Goal: Task Accomplishment & Management: Use online tool/utility

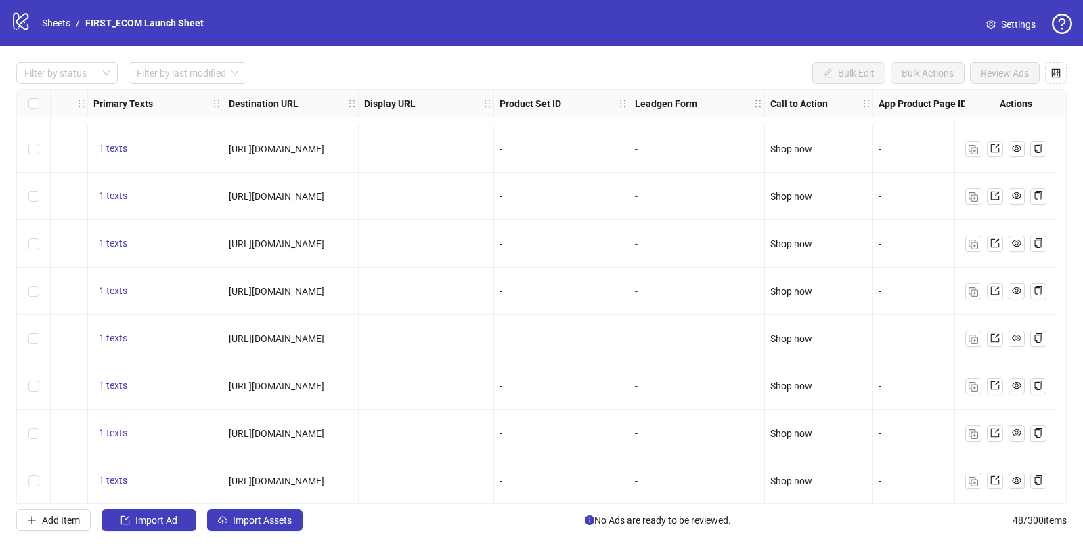
scroll to position [1894, 1120]
click at [59, 66] on div at bounding box center [60, 73] width 82 height 19
click at [54, 101] on div "Draft" at bounding box center [67, 100] width 80 height 15
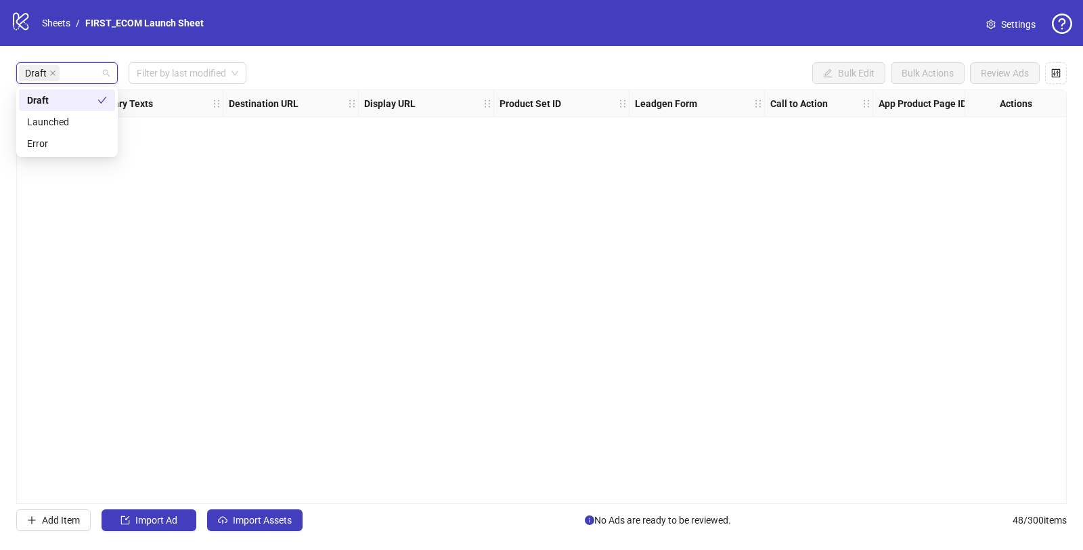
scroll to position [0, 1120]
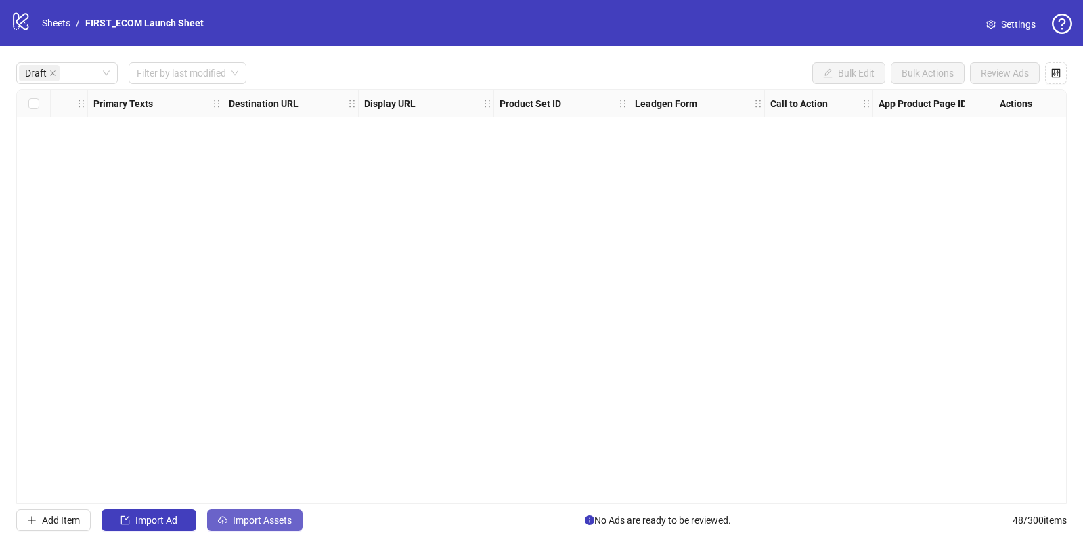
click at [254, 517] on span "Import Assets" at bounding box center [262, 519] width 59 height 11
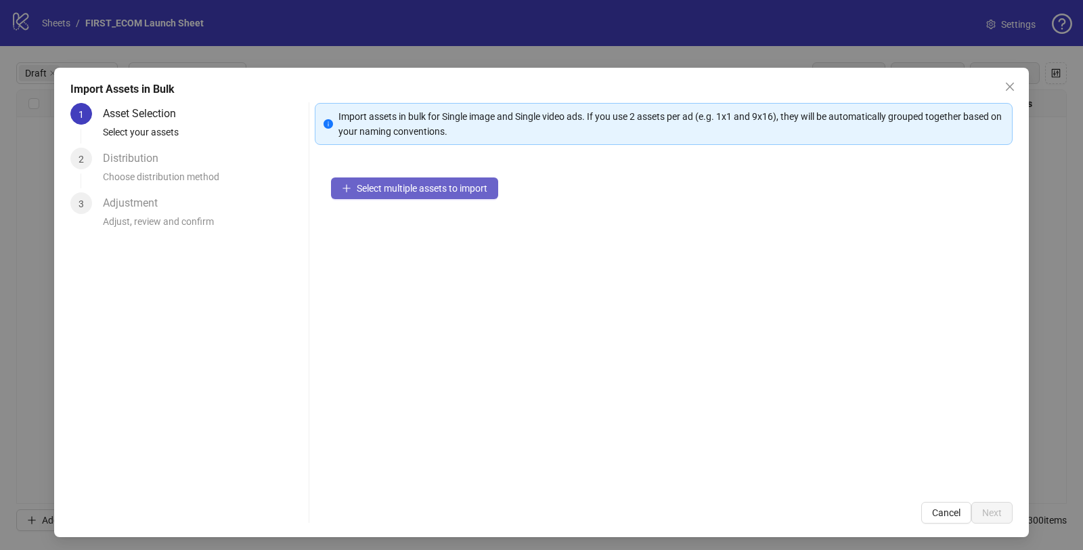
click at [403, 198] on button "Select multiple assets to import" at bounding box center [414, 188] width 167 height 22
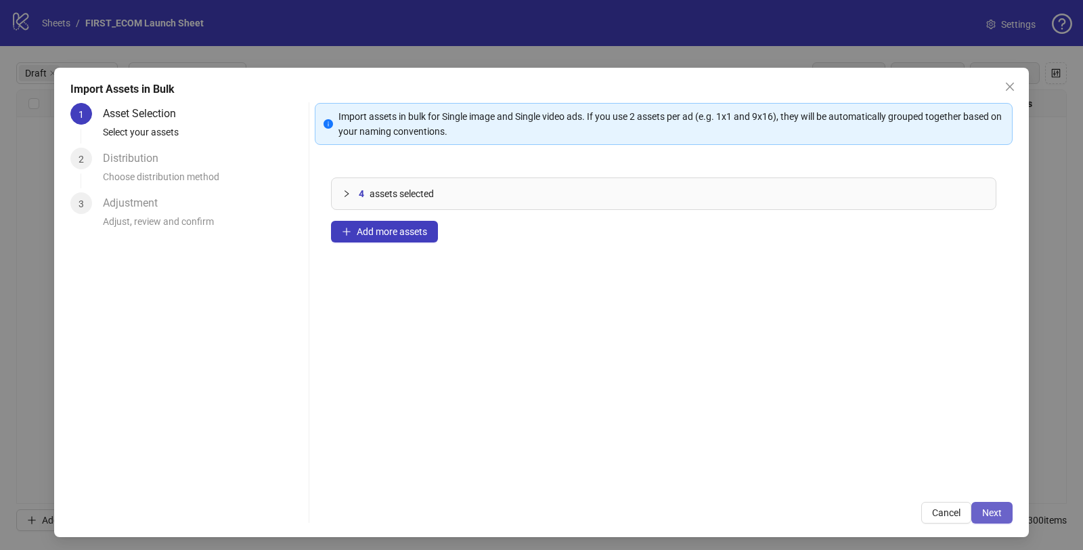
click at [982, 508] on span "Next" at bounding box center [992, 512] width 20 height 11
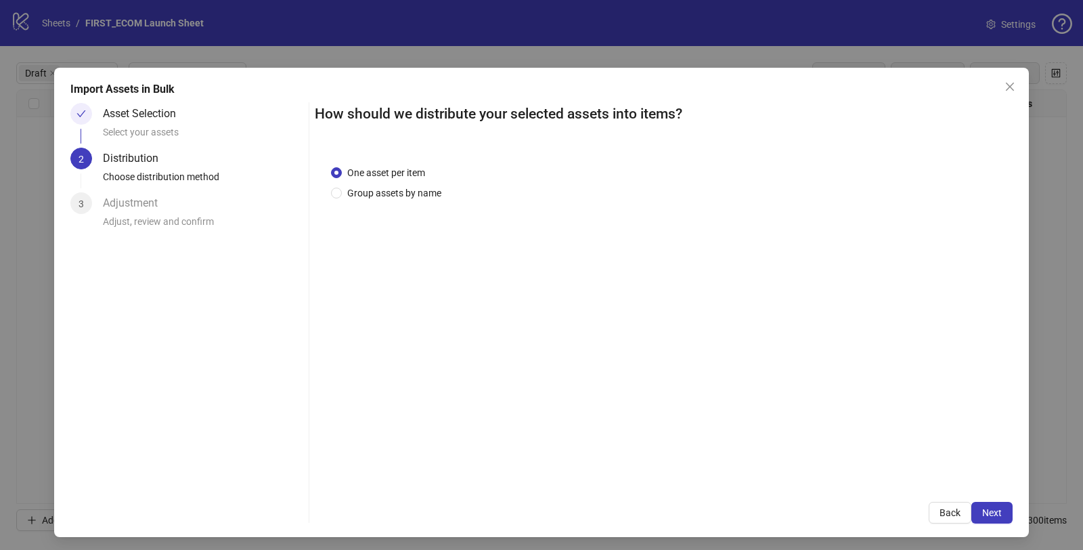
click at [982, 508] on span "Next" at bounding box center [992, 512] width 20 height 11
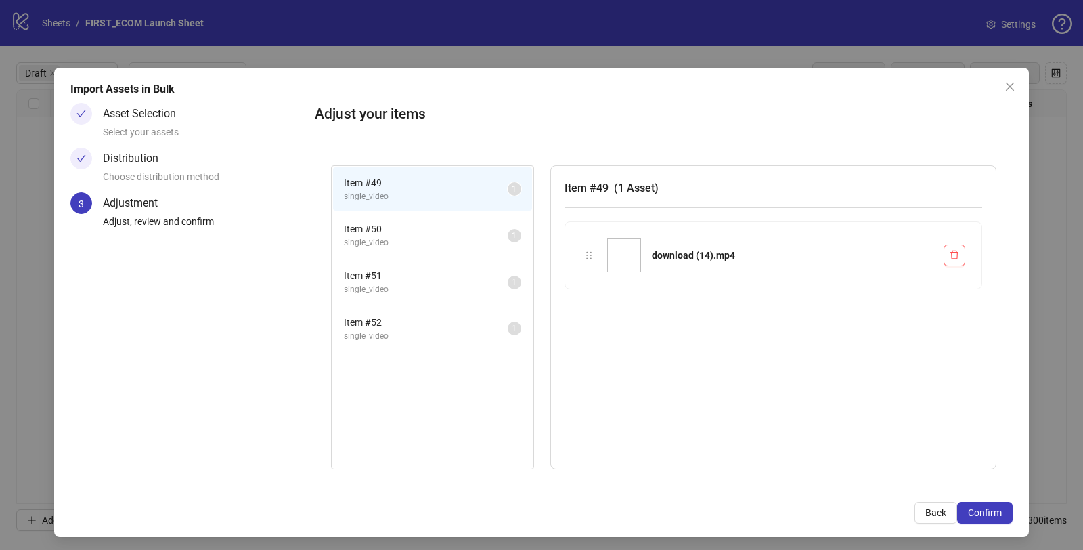
click at [977, 508] on span "Confirm" at bounding box center [985, 512] width 34 height 11
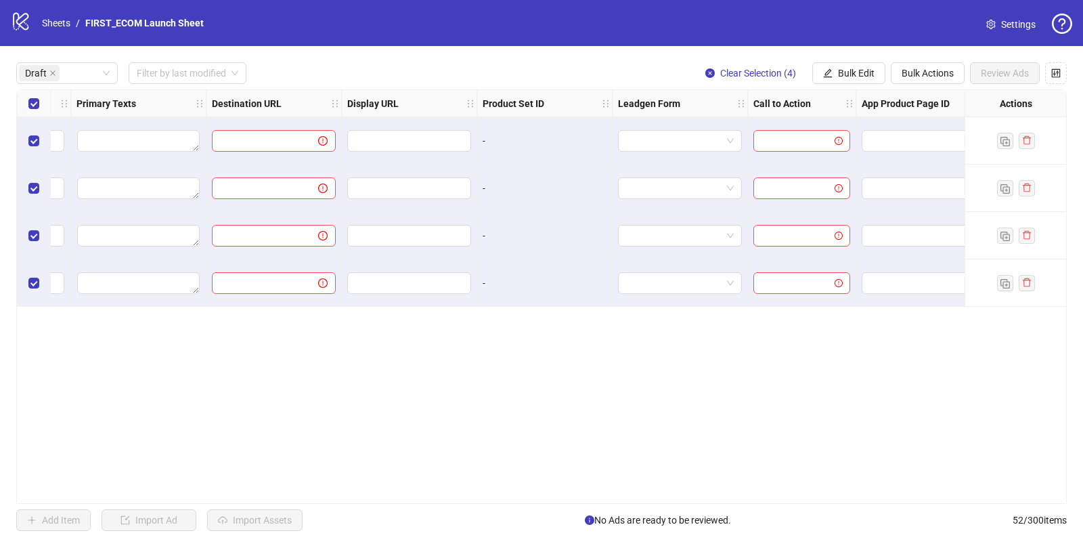
scroll to position [0, 1164]
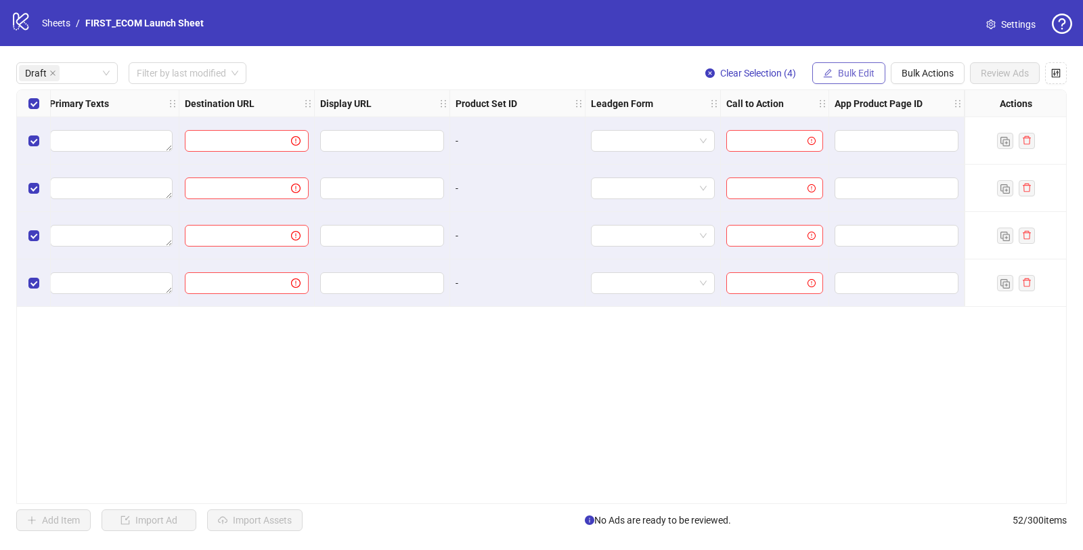
click at [852, 70] on span "Bulk Edit" at bounding box center [856, 73] width 37 height 11
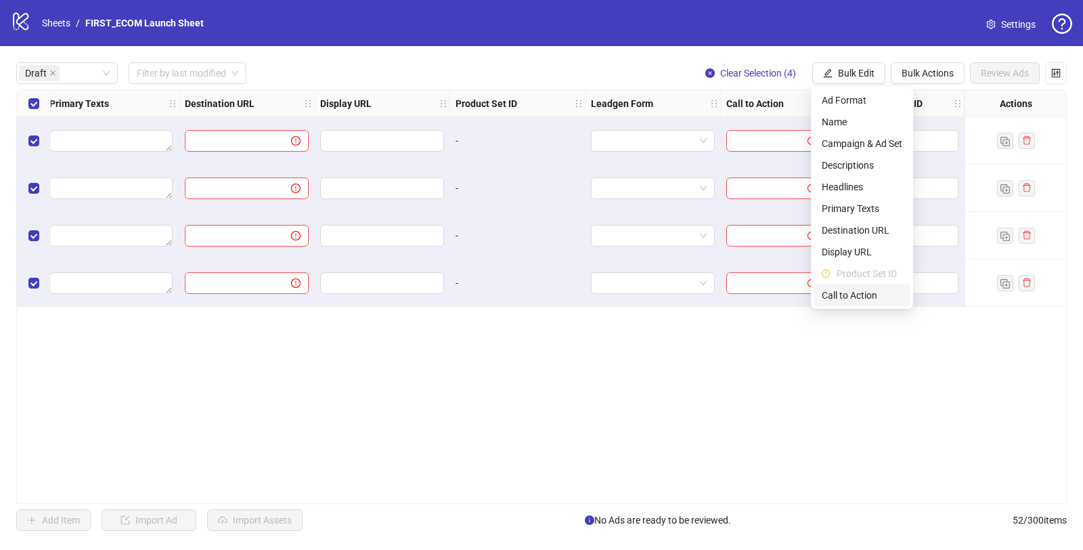
click at [847, 288] on span "Call to Action" at bounding box center [862, 295] width 81 height 15
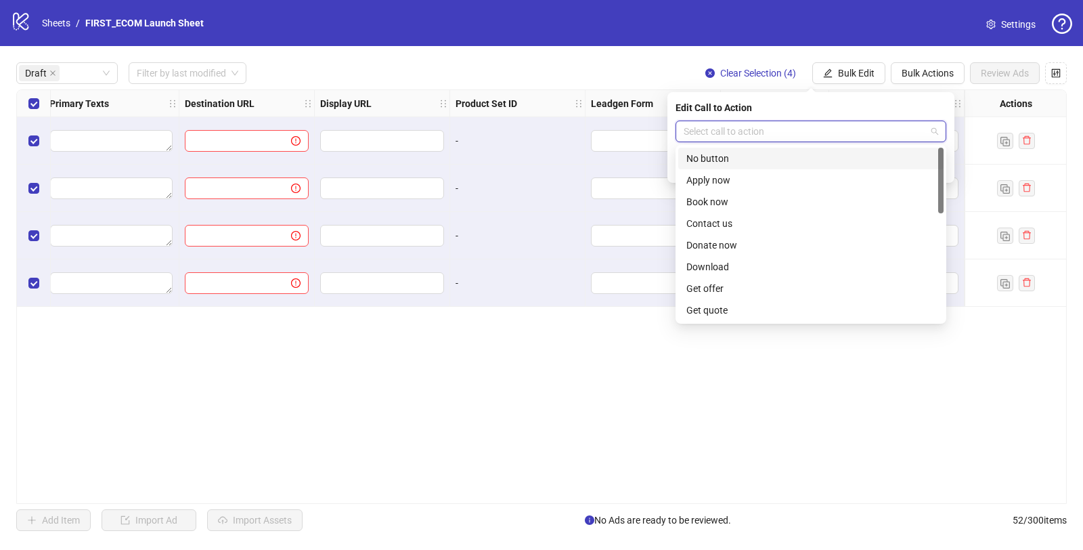
click at [715, 131] on input "search" at bounding box center [805, 131] width 242 height 20
click at [727, 227] on div "Sign up" at bounding box center [810, 223] width 249 height 15
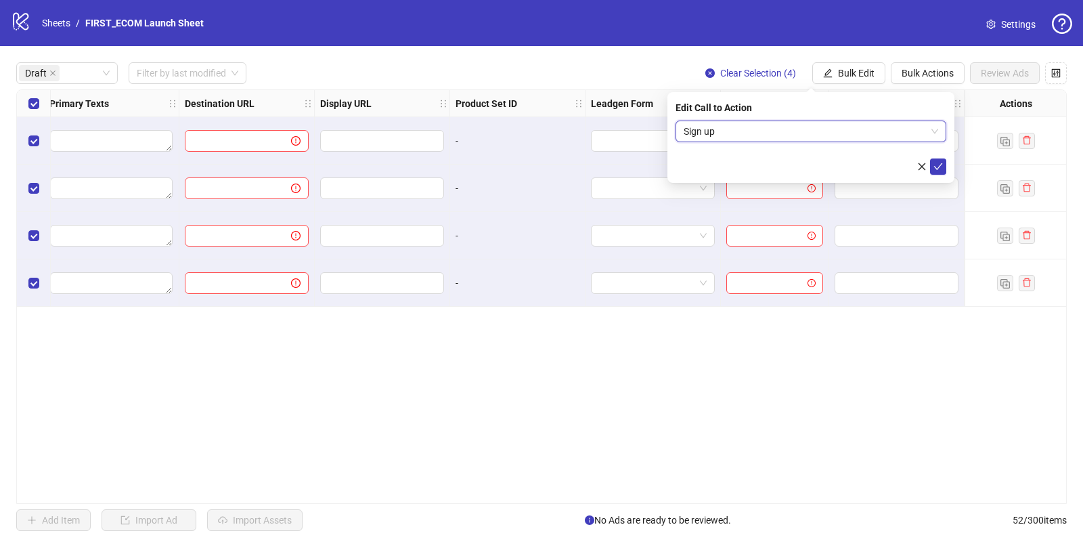
click at [731, 133] on span "Sign up" at bounding box center [811, 131] width 255 height 20
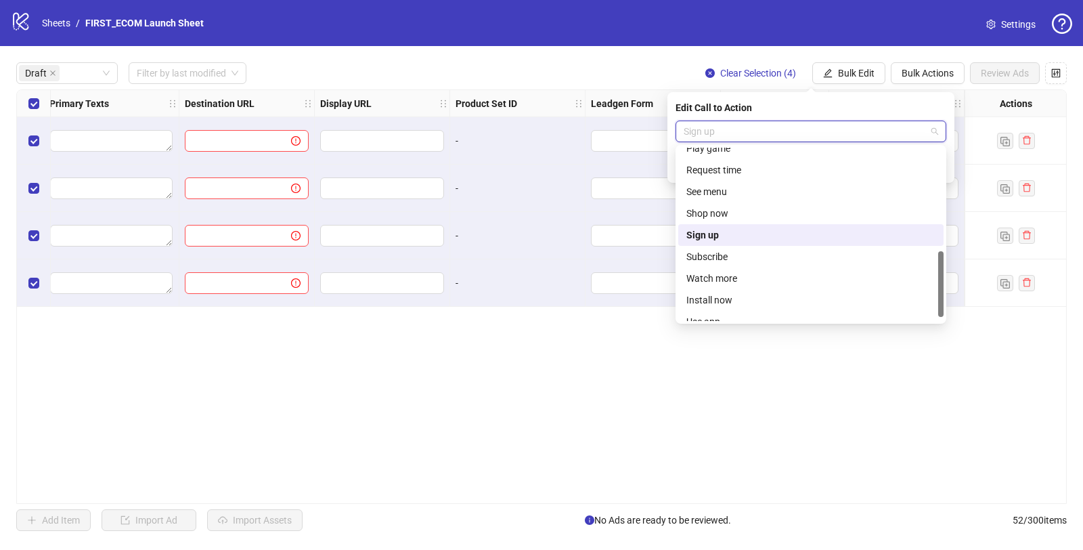
scroll to position [259, 0]
click at [711, 221] on div "Shop now" at bounding box center [810, 224] width 249 height 15
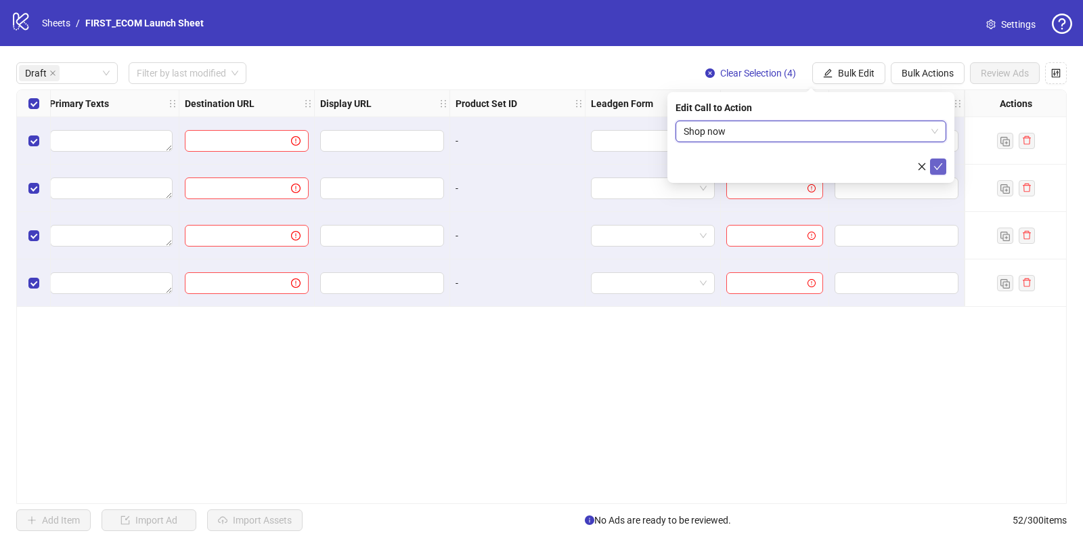
click at [940, 163] on icon "check" at bounding box center [938, 166] width 9 height 9
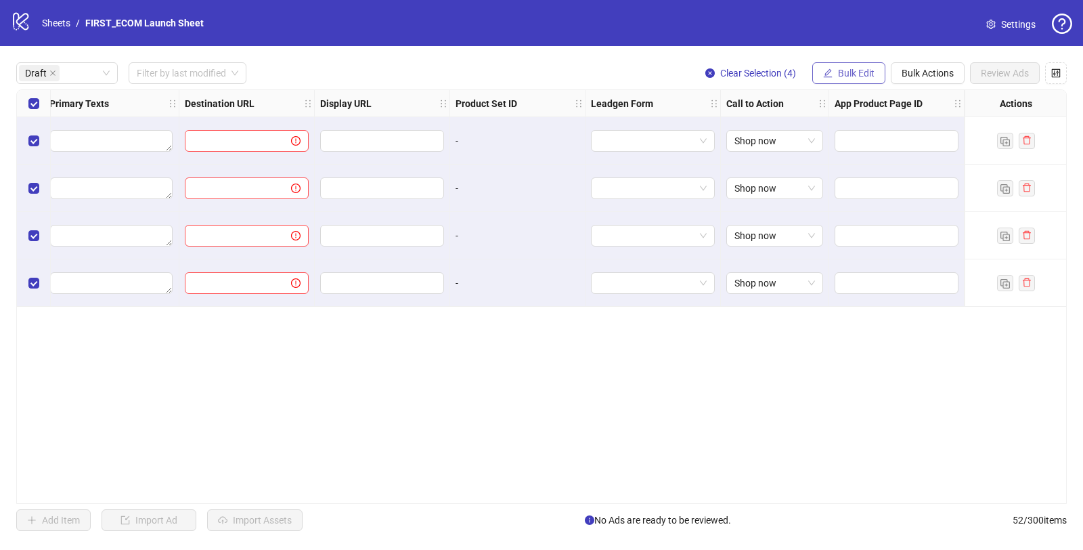
click at [867, 68] on span "Bulk Edit" at bounding box center [856, 73] width 37 height 11
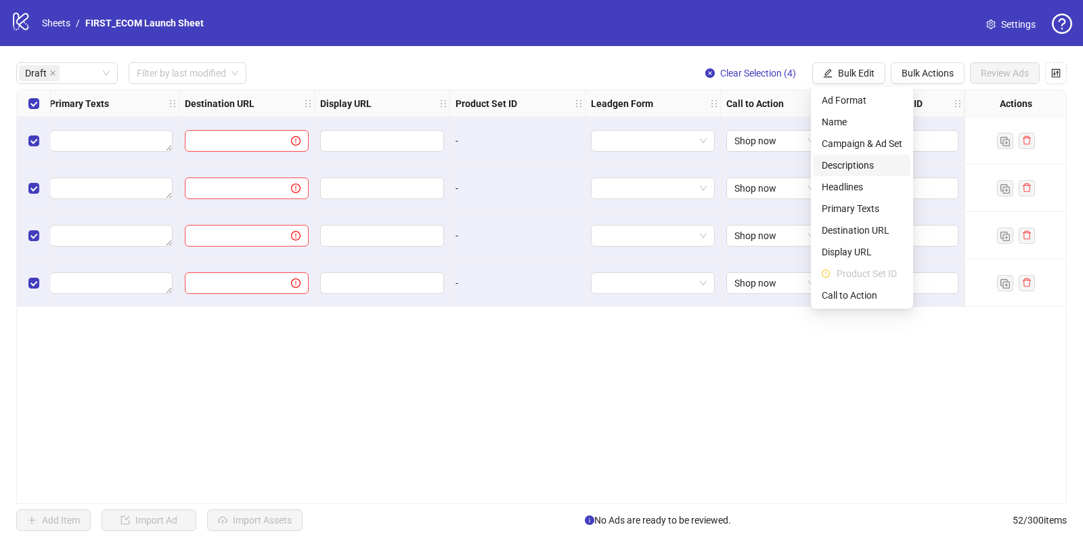
click at [865, 165] on span "Descriptions" at bounding box center [862, 165] width 81 height 15
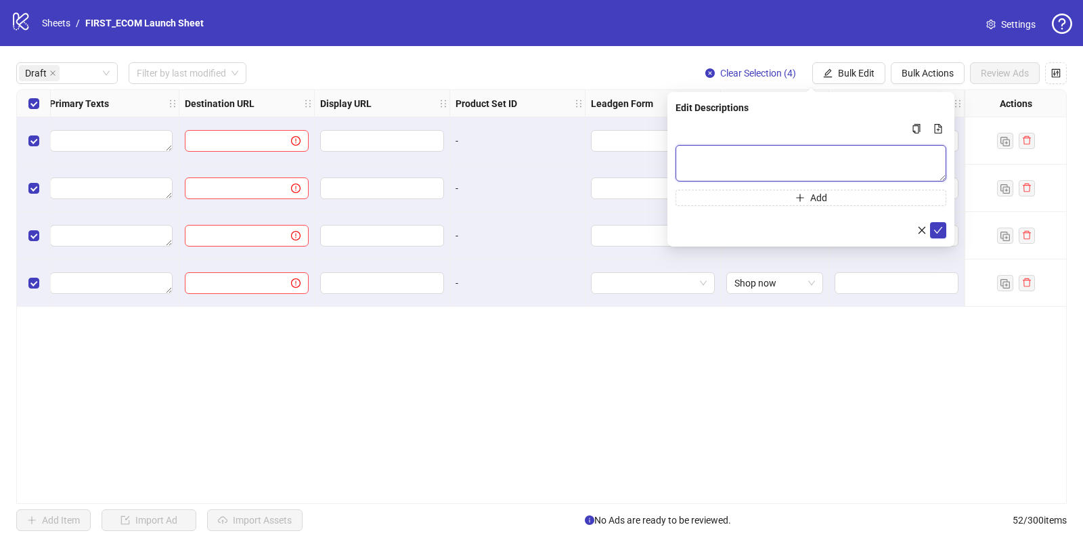
click at [778, 150] on textarea "Multi-text input container - paste or copy values" at bounding box center [811, 163] width 271 height 37
click at [757, 156] on textarea "Multi-text input container - paste or copy values" at bounding box center [811, 163] width 271 height 37
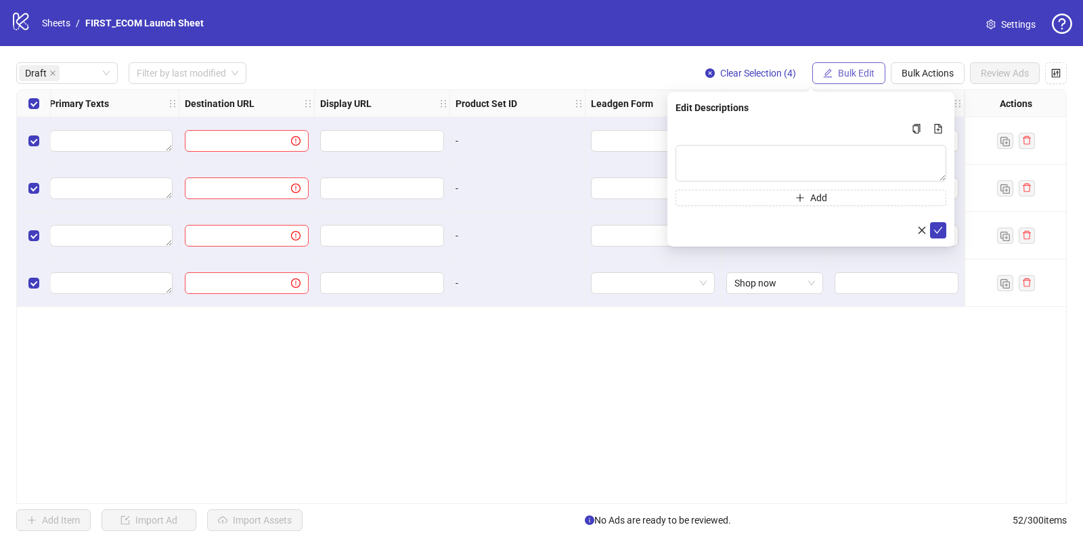
click at [858, 72] on span "Bulk Edit" at bounding box center [856, 73] width 37 height 11
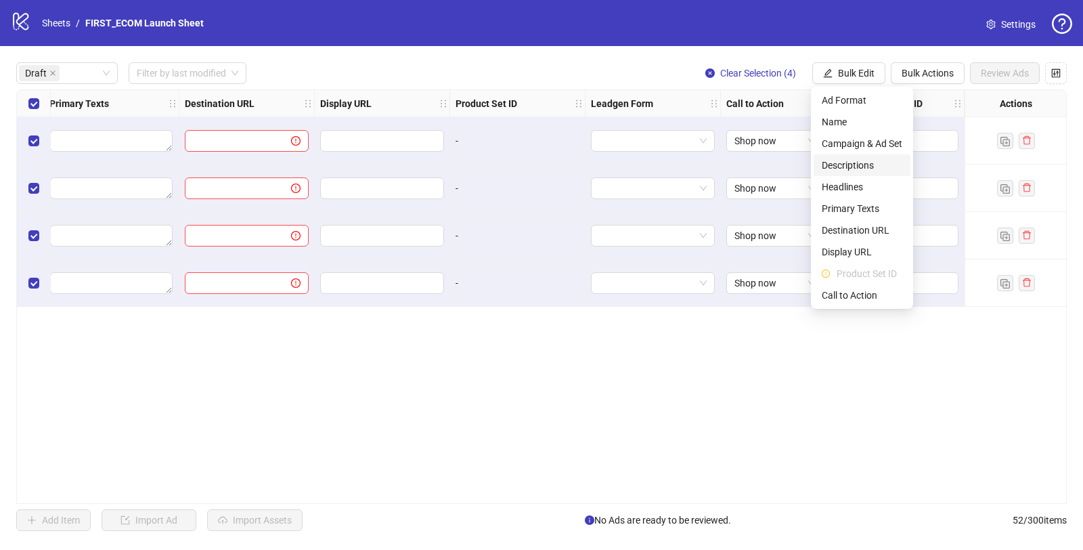
click at [852, 160] on span "Descriptions" at bounding box center [862, 165] width 81 height 15
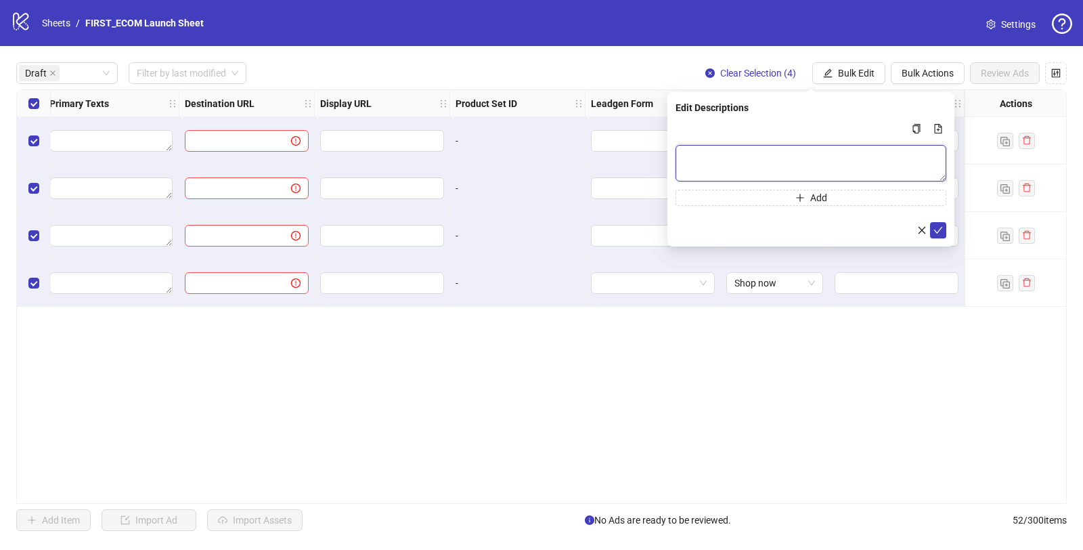
click at [787, 163] on textarea "Multi-text input container - paste or copy values" at bounding box center [811, 163] width 271 height 37
click at [787, 162] on textarea "Multi-text input container - paste or copy values" at bounding box center [811, 163] width 271 height 37
type textarea "**********"
click at [946, 230] on button "submit" at bounding box center [938, 230] width 16 height 16
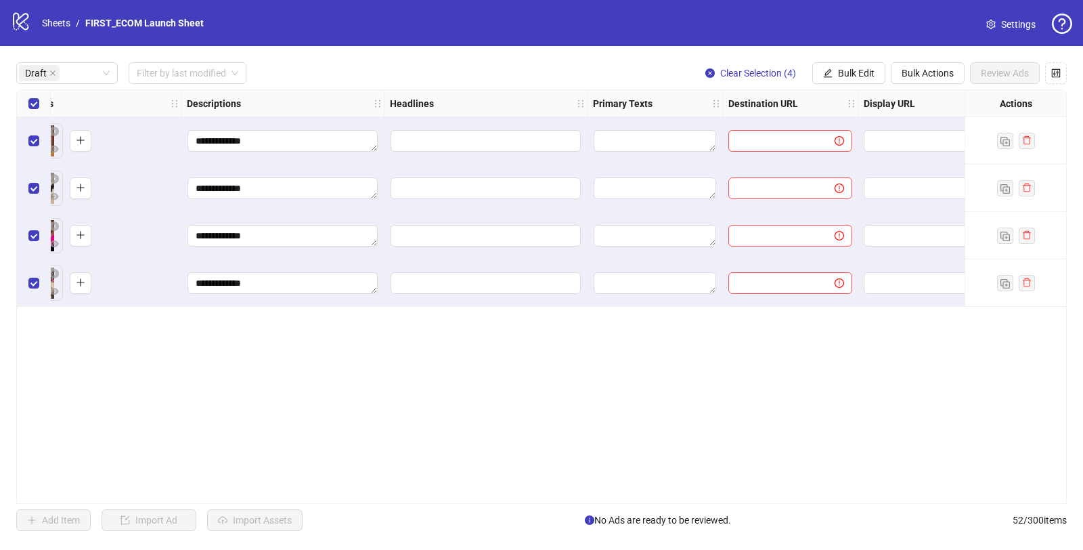
scroll to position [0, 607]
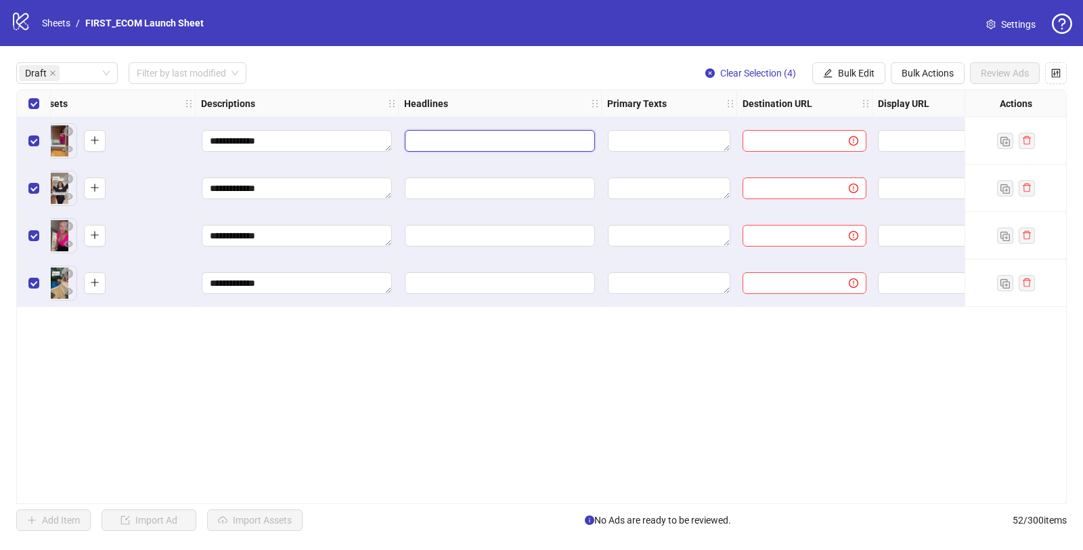
click at [450, 139] on input "Edit values" at bounding box center [500, 141] width 190 height 22
click at [449, 139] on input "Edit values" at bounding box center [500, 141] width 190 height 22
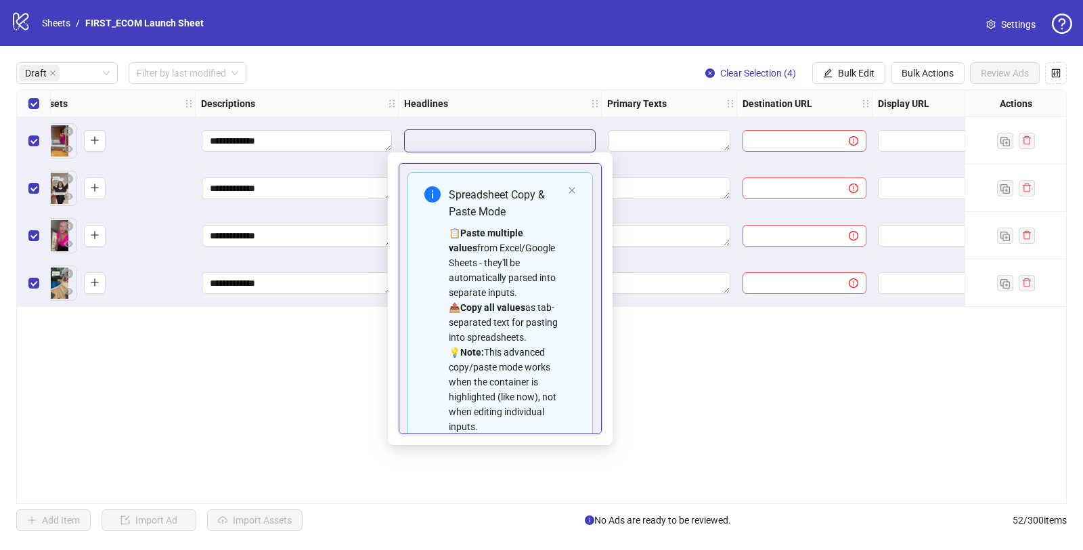
scroll to position [107, 0]
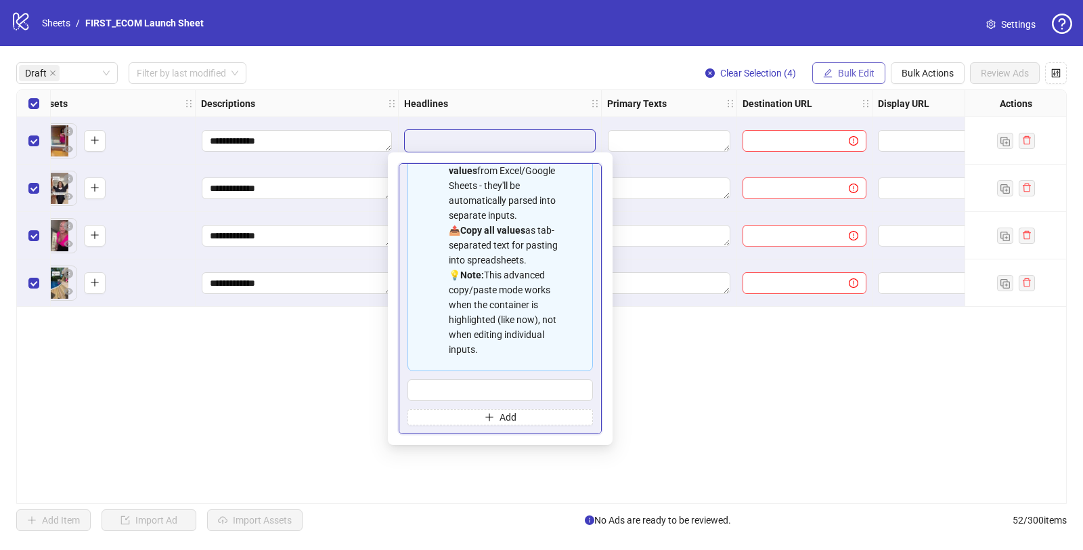
click at [863, 72] on span "Bulk Edit" at bounding box center [856, 73] width 37 height 11
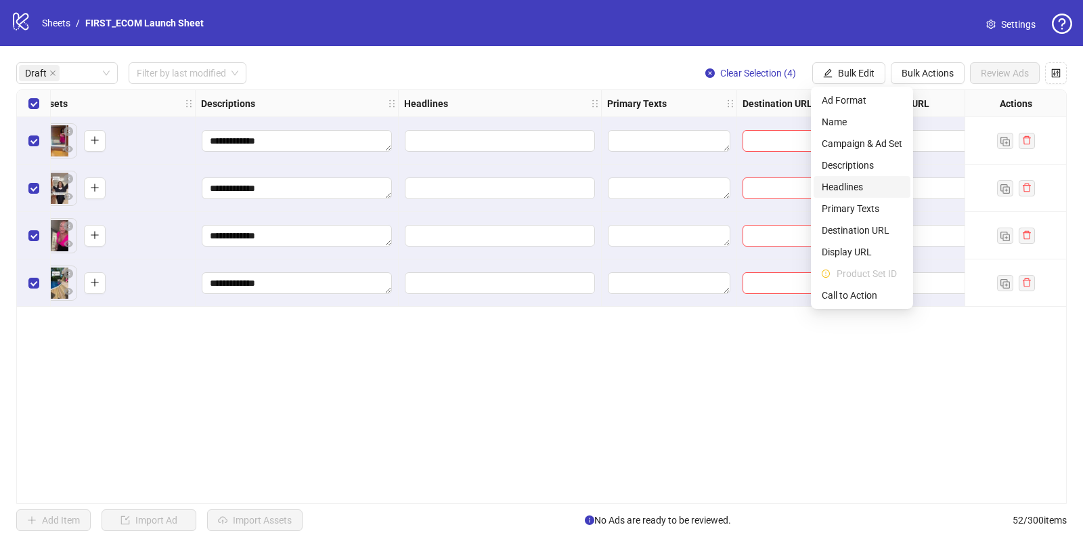
click at [856, 185] on span "Headlines" at bounding box center [862, 186] width 81 height 15
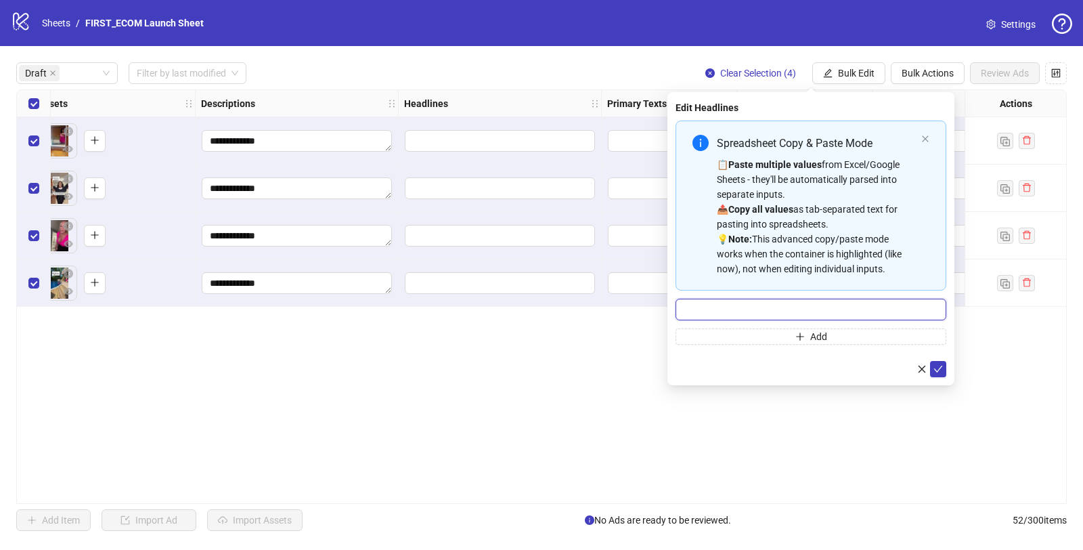
click at [747, 307] on input "Multi-input container - paste or copy values" at bounding box center [811, 310] width 271 height 22
type input "**********"
click at [939, 371] on icon "check" at bounding box center [938, 368] width 9 height 9
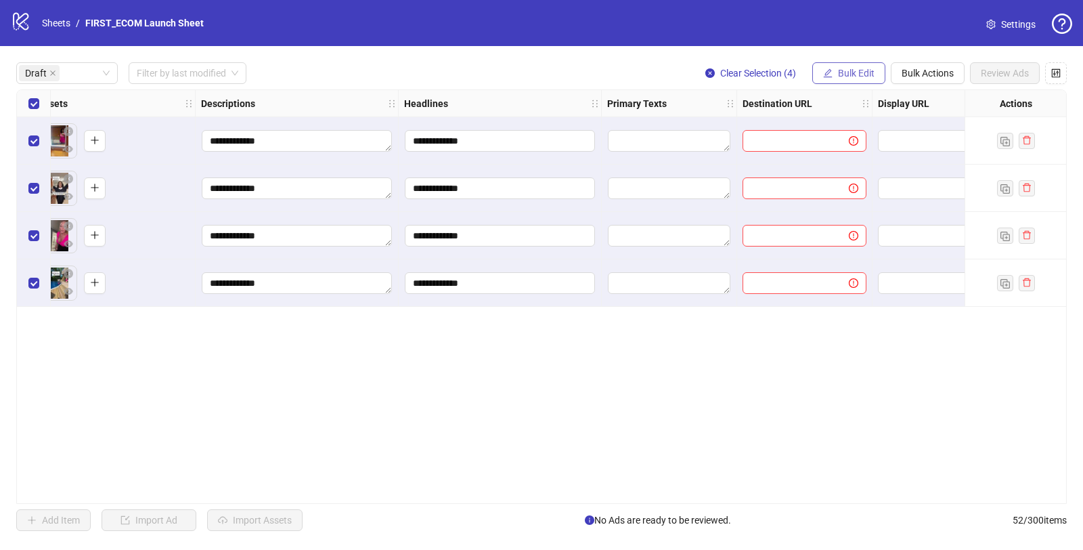
click at [854, 78] on span "Bulk Edit" at bounding box center [856, 73] width 37 height 11
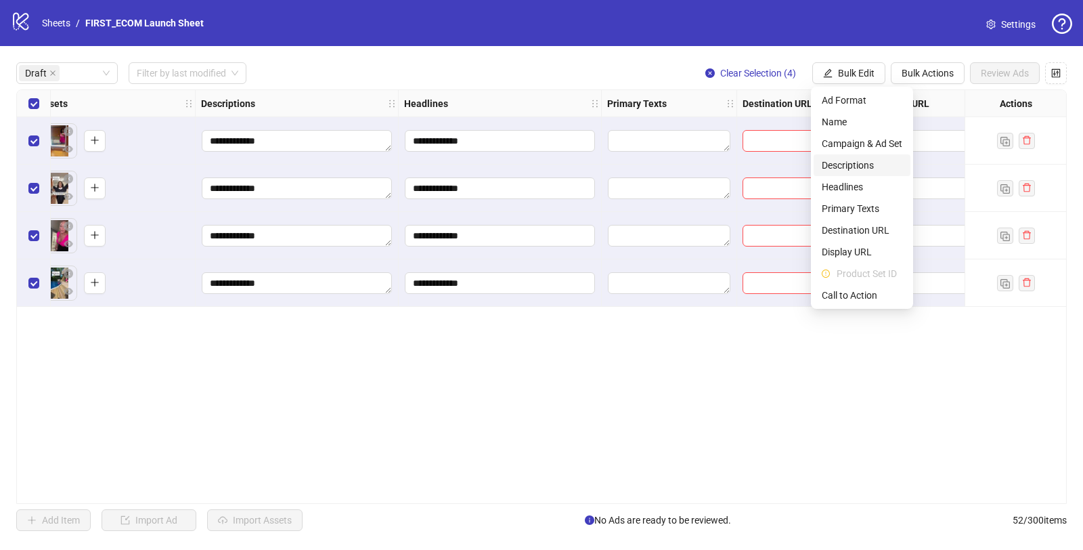
click at [854, 167] on span "Descriptions" at bounding box center [862, 165] width 81 height 15
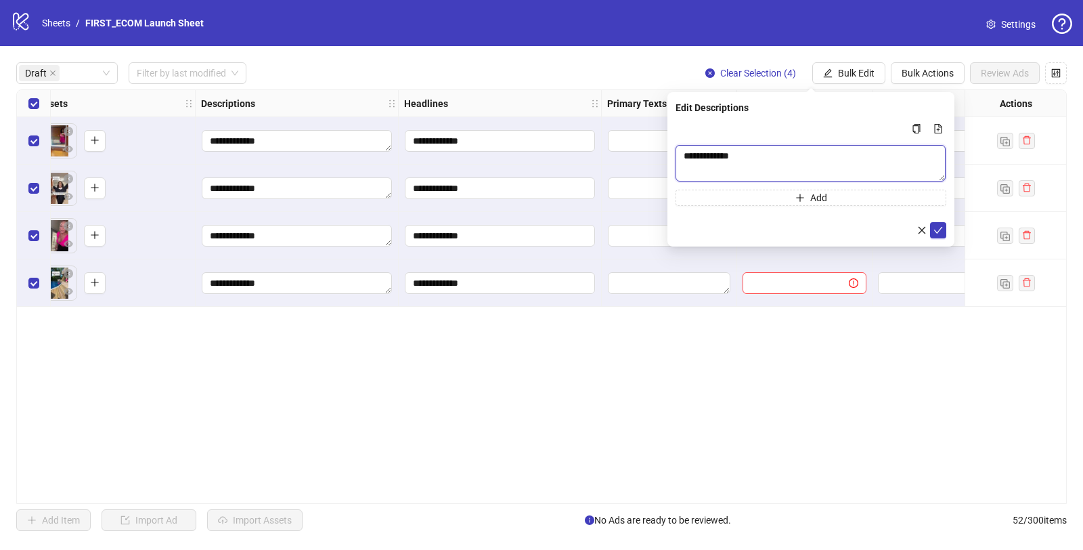
drag, startPoint x: 779, startPoint y: 161, endPoint x: 614, endPoint y: 158, distance: 165.2
click at [617, 160] on body "**********" at bounding box center [541, 275] width 1083 height 550
type textarea "**********"
click at [932, 229] on button "submit" at bounding box center [938, 230] width 16 height 16
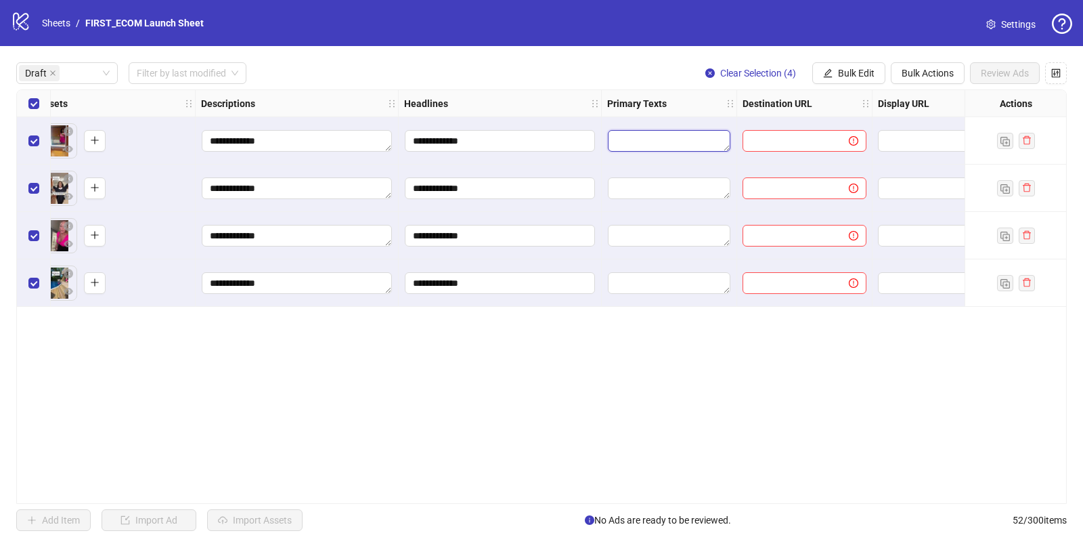
click at [664, 149] on textarea "Edit values" at bounding box center [669, 141] width 123 height 22
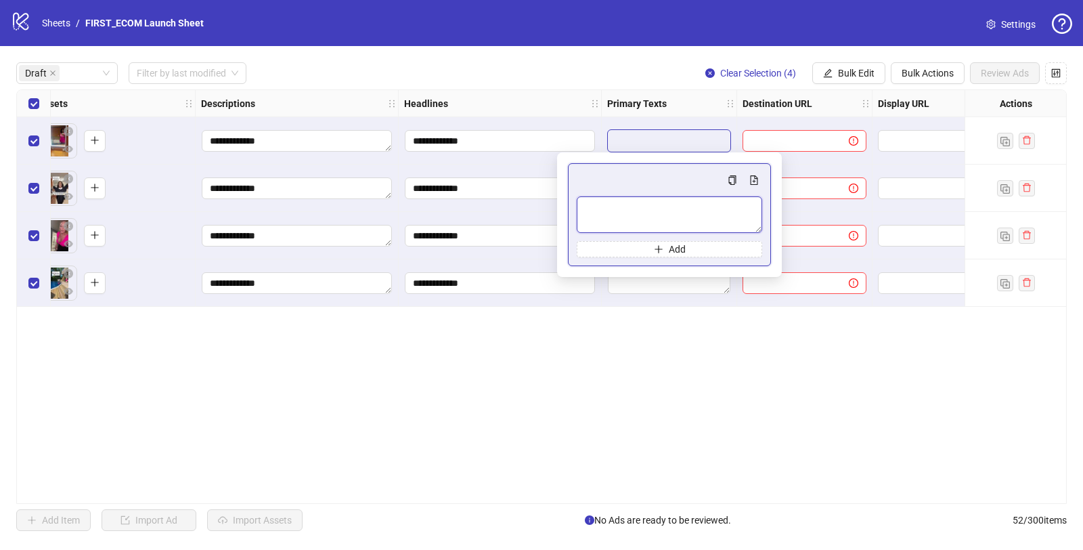
click at [669, 216] on textarea "Multi-text input container - paste or copy values" at bounding box center [669, 214] width 185 height 37
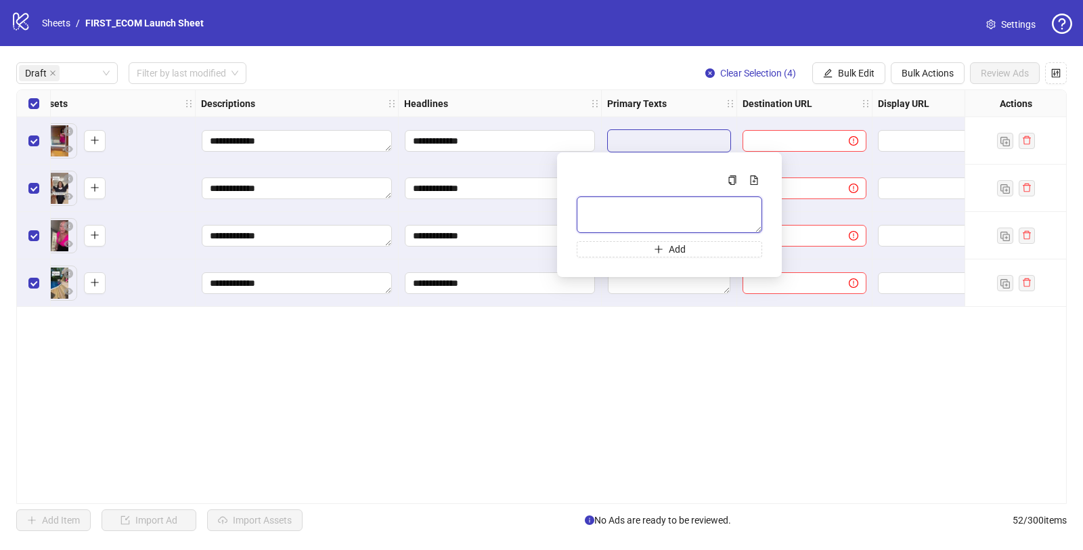
click at [649, 223] on textarea "Multi-text input container - paste or copy values" at bounding box center [669, 214] width 185 height 37
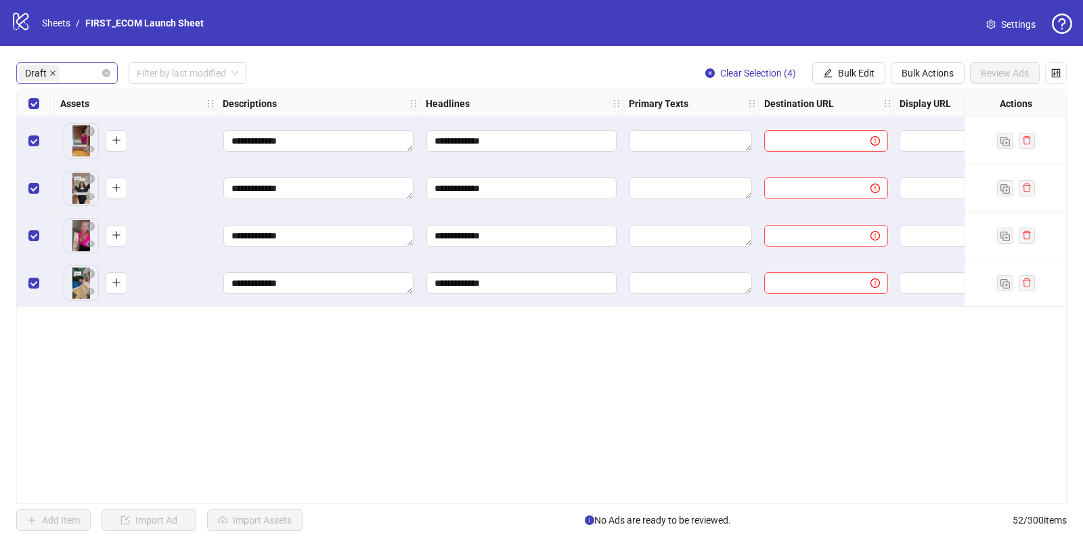
click at [51, 72] on icon "close" at bounding box center [52, 72] width 5 height 5
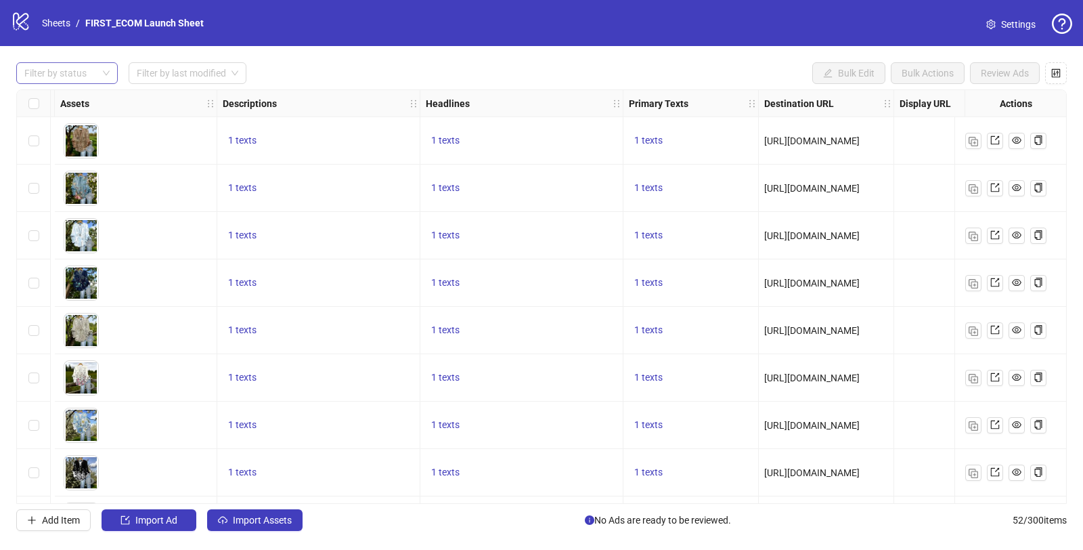
scroll to position [0, 639]
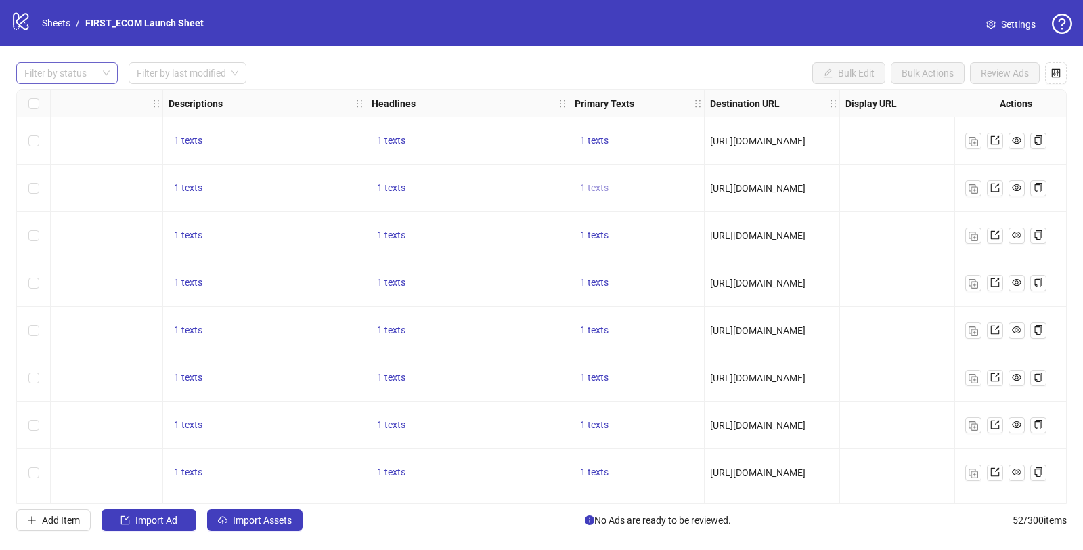
click at [592, 184] on span "1 texts" at bounding box center [594, 187] width 28 height 11
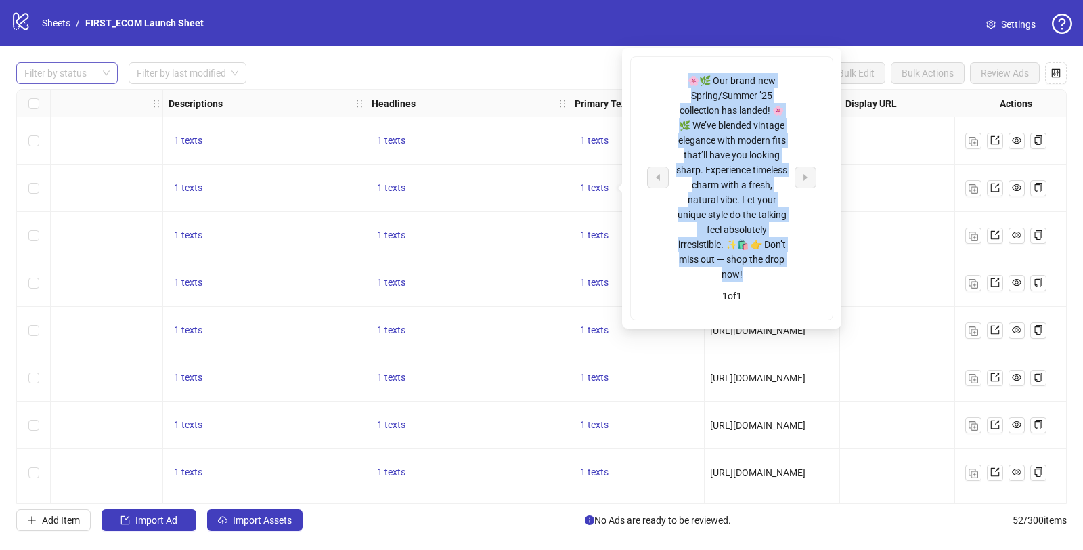
drag, startPoint x: 690, startPoint y: 81, endPoint x: 769, endPoint y: 275, distance: 209.2
click at [769, 275] on div "🌸🌿 Our brand-new Spring/Summer ’25 collection has landed! 🌸🌿 We’ve blended vint…" at bounding box center [732, 177] width 112 height 209
copy div "🌸🌿 Our brand-new Spring/Summer ’25 collection has landed! 🌸🌿 We’ve blended vint…"
click at [703, 180] on div "🌸🌿 Our brand-new Spring/Summer ’25 collection has landed! 🌸🌿 We’ve blended vint…" at bounding box center [732, 177] width 112 height 209
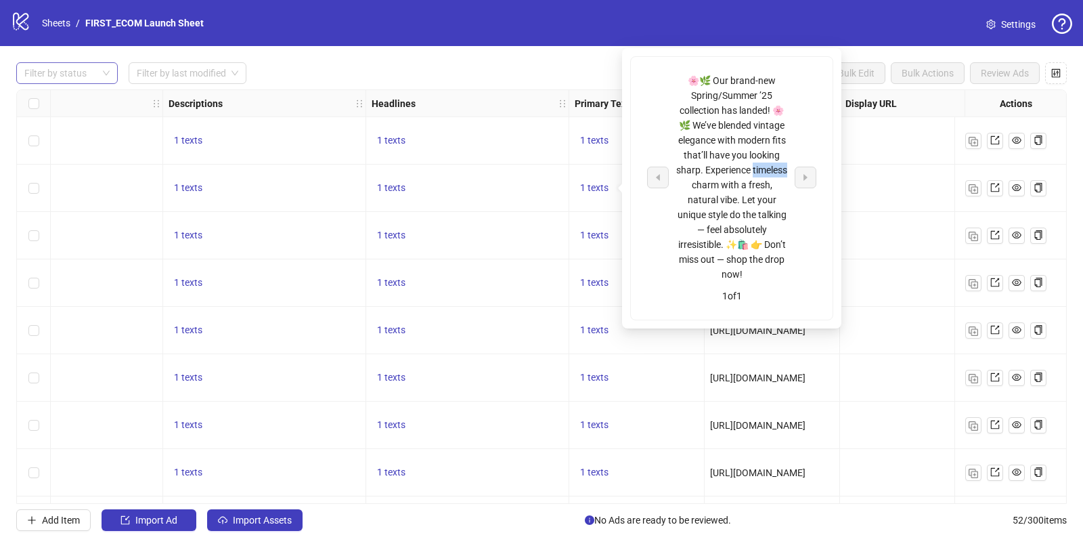
click at [703, 180] on div "🌸🌿 Our brand-new Spring/Summer ’25 collection has landed! 🌸🌿 We’ve blended vint…" at bounding box center [732, 177] width 112 height 209
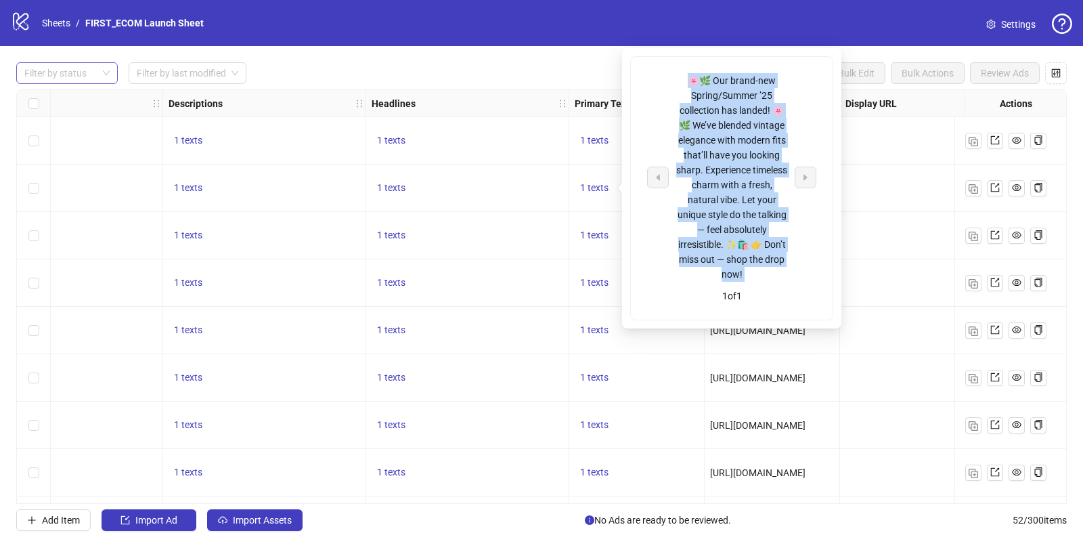
click at [703, 180] on div "🌸🌿 Our brand-new Spring/Summer ’25 collection has landed! 🌸🌿 We’ve blended vint…" at bounding box center [732, 177] width 112 height 209
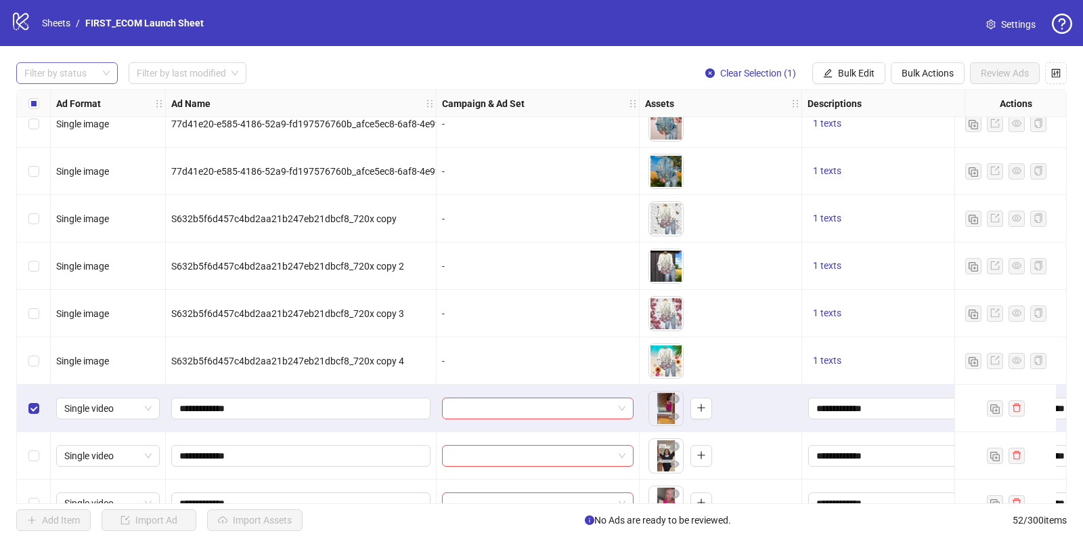
scroll to position [2084, 0]
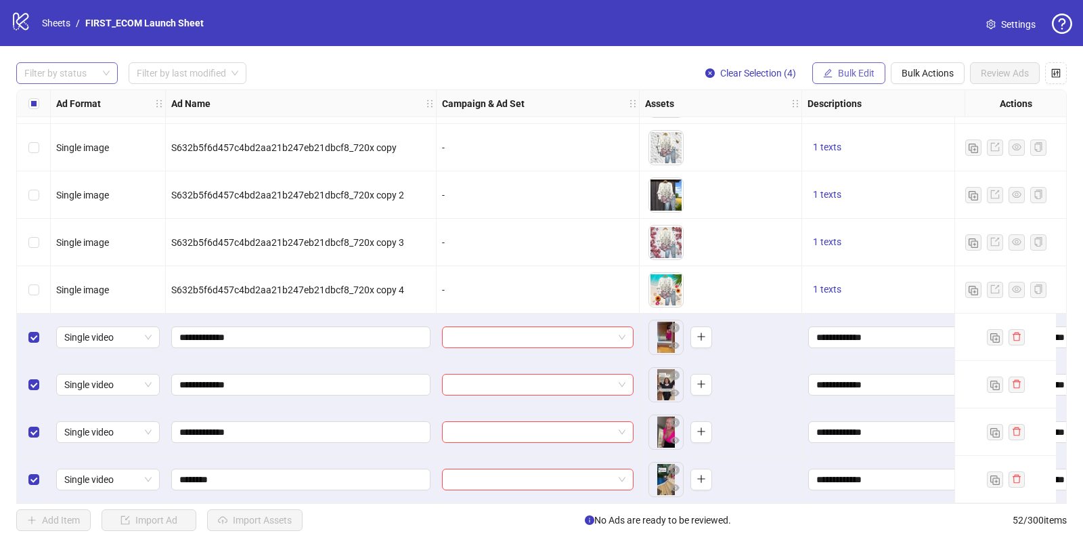
click at [859, 71] on span "Bulk Edit" at bounding box center [856, 73] width 37 height 11
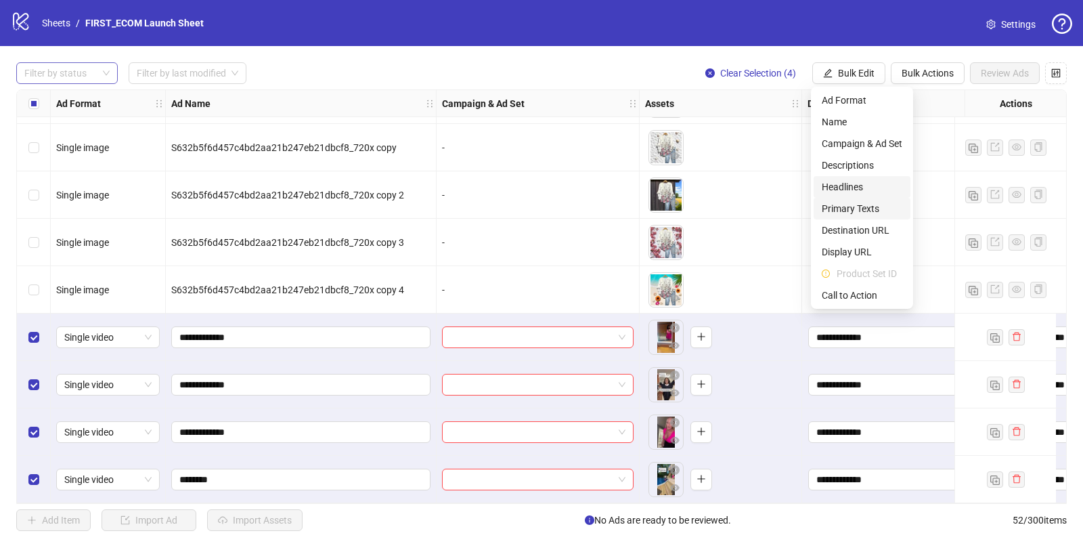
click at [839, 201] on span "Primary Texts" at bounding box center [862, 208] width 81 height 15
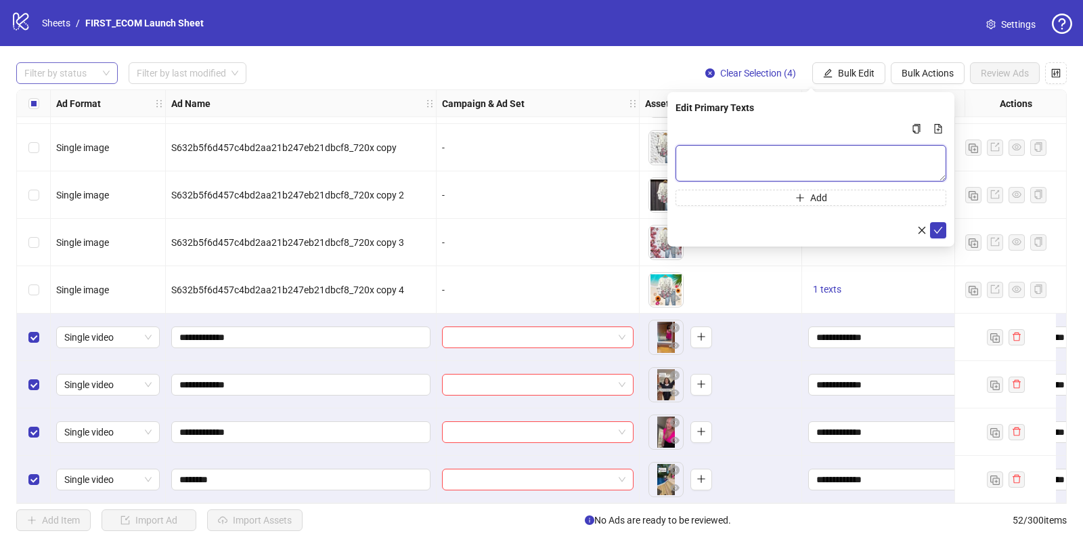
click at [762, 165] on textarea "Multi-text input container - paste or copy values" at bounding box center [811, 163] width 271 height 37
paste textarea "**********"
type textarea "**********"
click at [940, 230] on icon "check" at bounding box center [938, 229] width 9 height 9
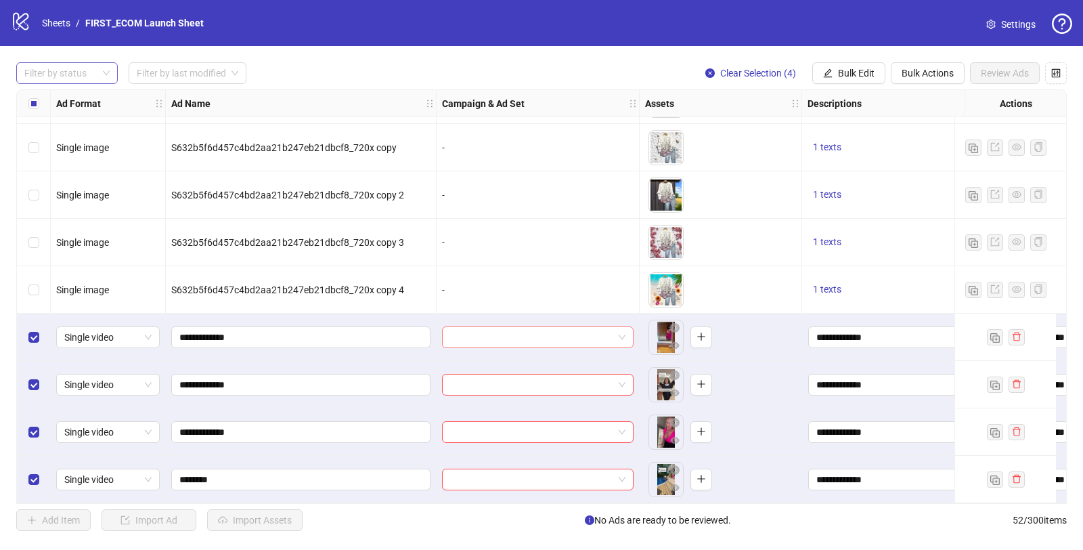
click at [595, 330] on input "search" at bounding box center [531, 337] width 163 height 20
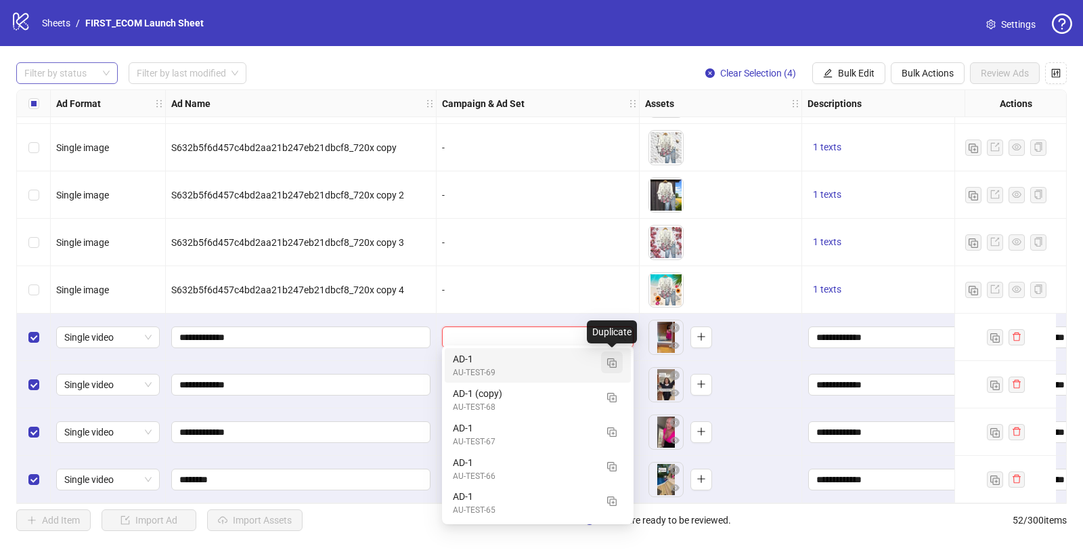
click at [613, 366] on img "button" at bounding box center [611, 362] width 9 height 9
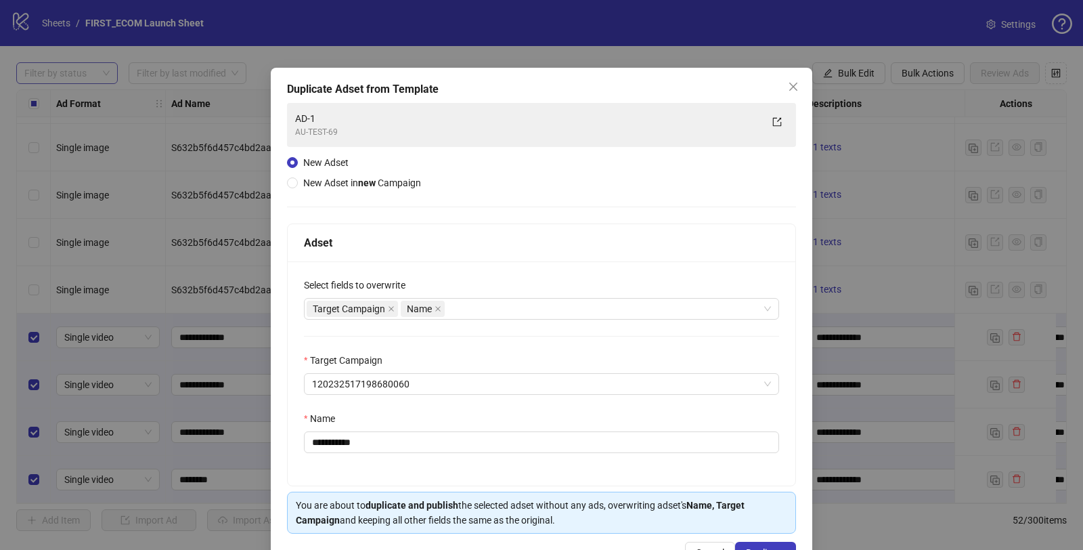
click at [313, 181] on span "New Adset in new Campaign" at bounding box center [362, 182] width 118 height 11
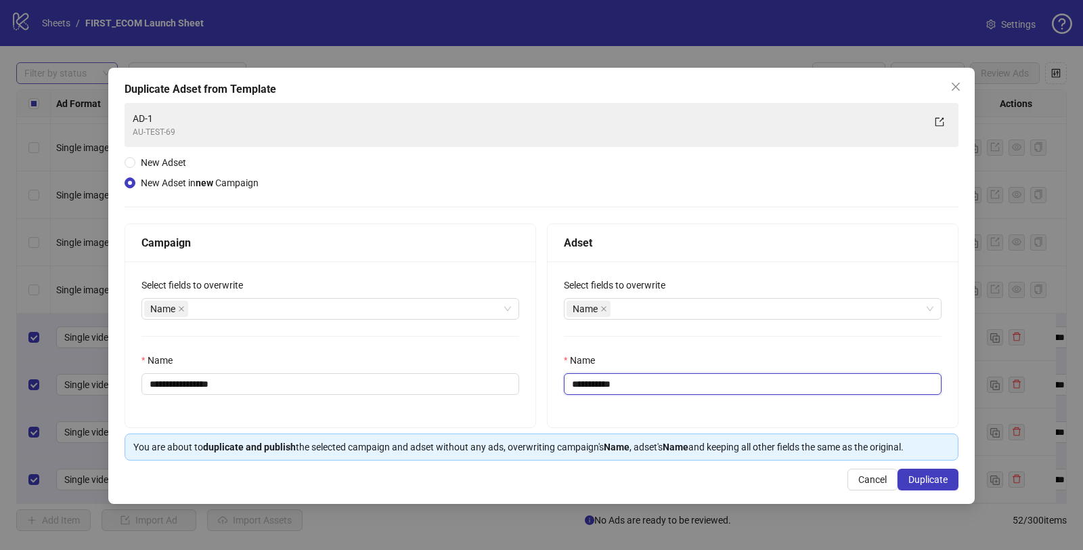
drag, startPoint x: 590, startPoint y: 383, endPoint x: 864, endPoint y: 412, distance: 275.0
click at [847, 411] on div "**********" at bounding box center [753, 344] width 410 height 166
type input "****"
drag, startPoint x: 189, startPoint y: 384, endPoint x: 306, endPoint y: 385, distance: 117.1
click at [303, 386] on input "**********" at bounding box center [330, 384] width 378 height 22
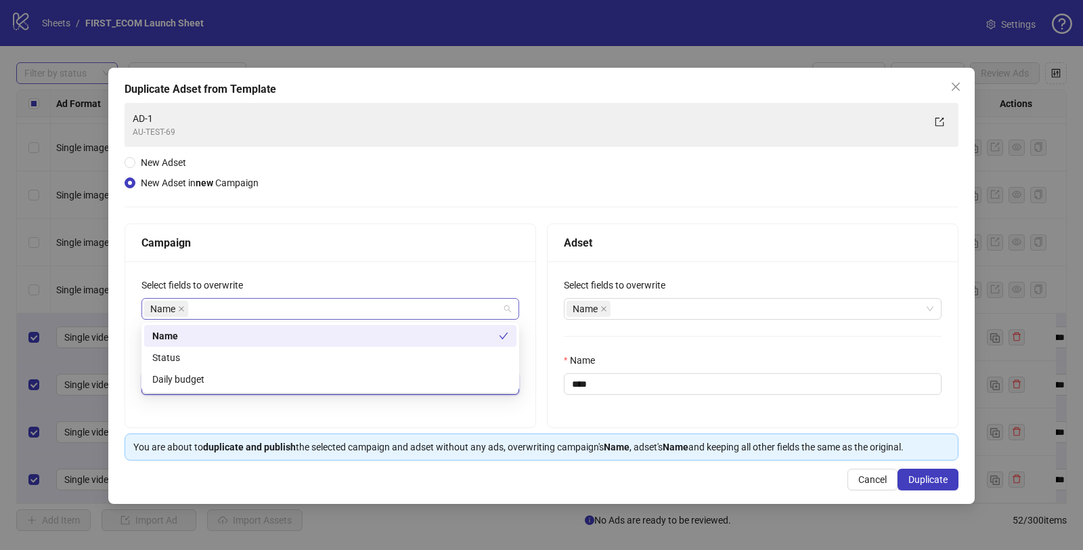
click at [242, 308] on div "Name" at bounding box center [323, 308] width 358 height 19
type input "**********"
click at [204, 373] on div "Daily budget" at bounding box center [330, 379] width 356 height 15
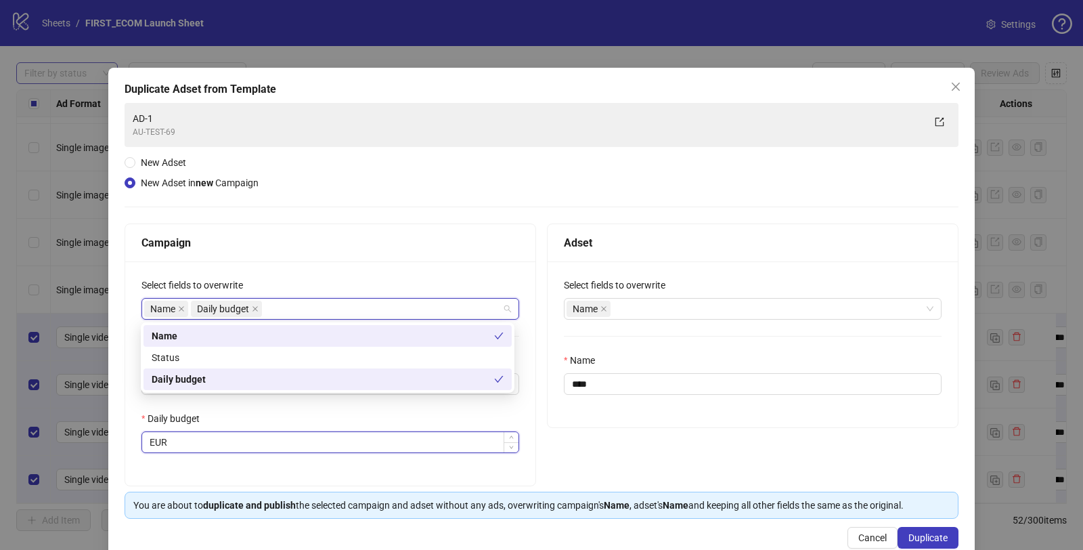
click at [240, 446] on input "Daily budget" at bounding box center [344, 442] width 349 height 20
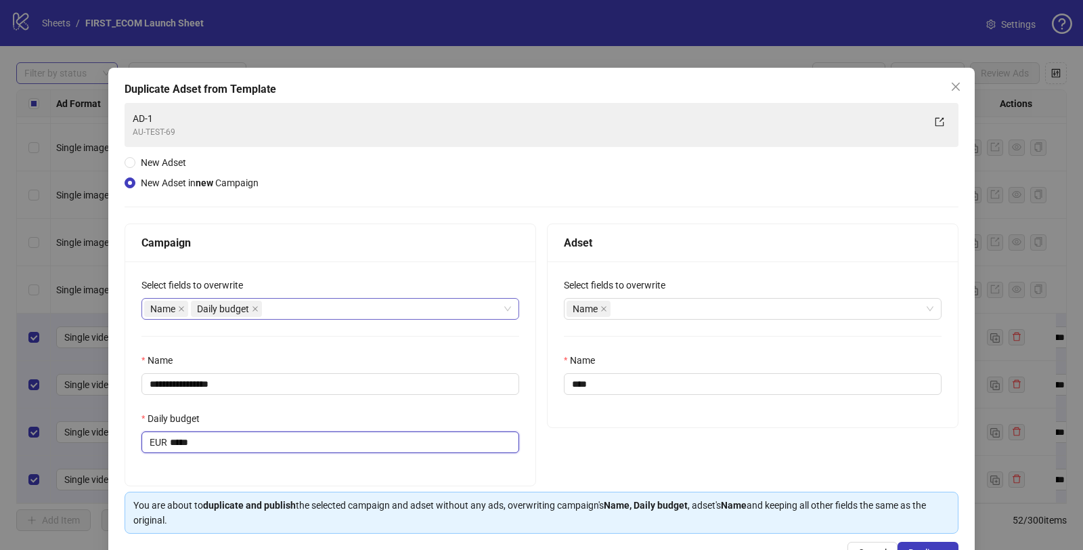
click at [351, 309] on div "Name Daily budget" at bounding box center [323, 308] width 358 height 19
type input "*****"
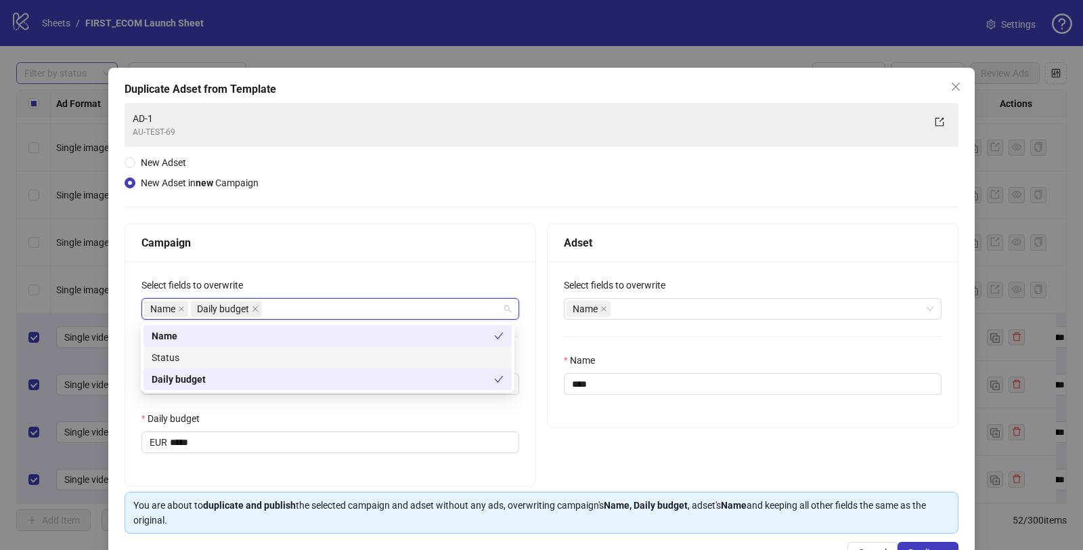
click at [320, 353] on div "Status" at bounding box center [328, 357] width 352 height 15
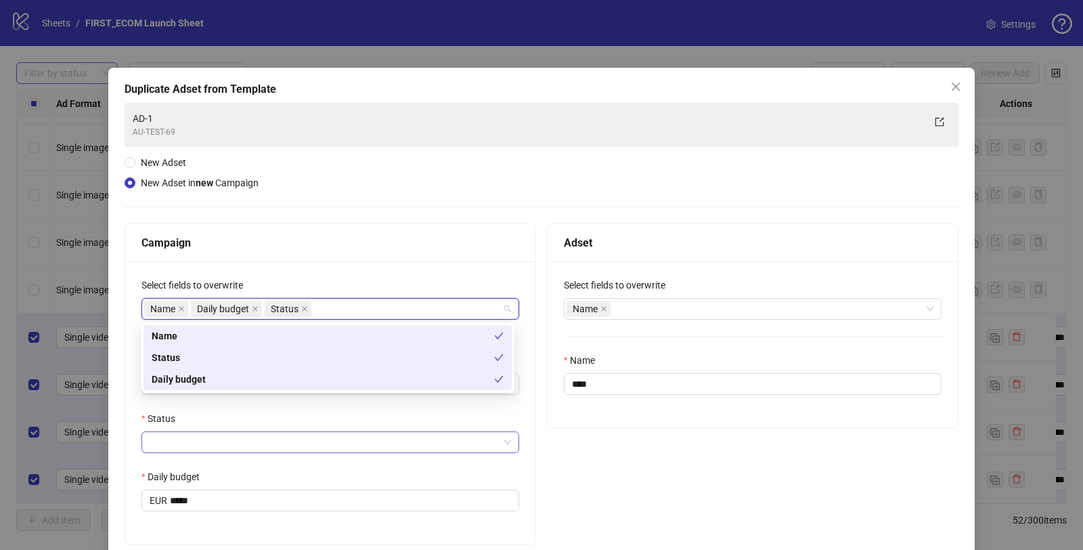
click at [234, 443] on input "Status" at bounding box center [324, 442] width 349 height 20
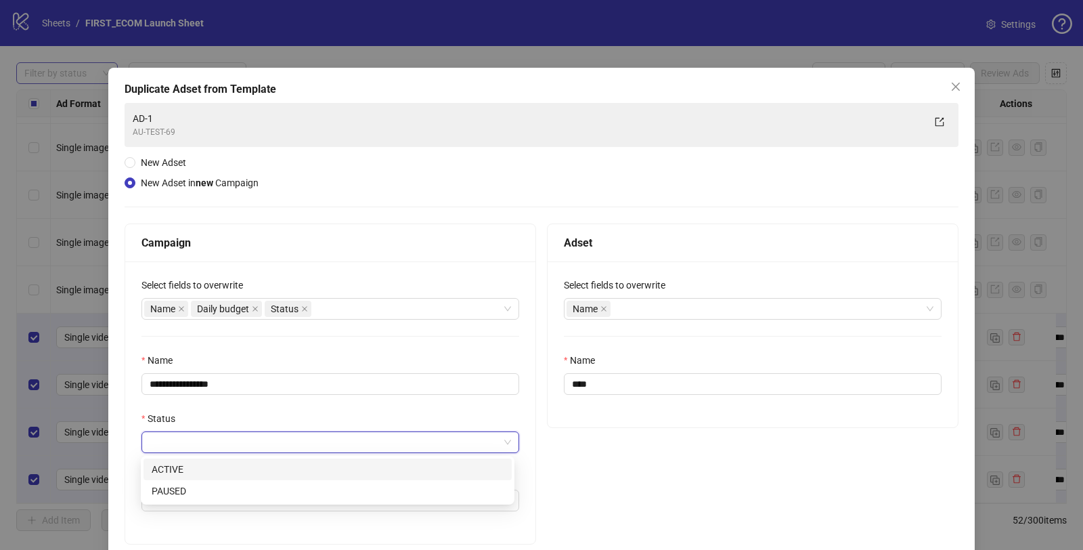
click at [209, 469] on div "ACTIVE" at bounding box center [328, 469] width 352 height 15
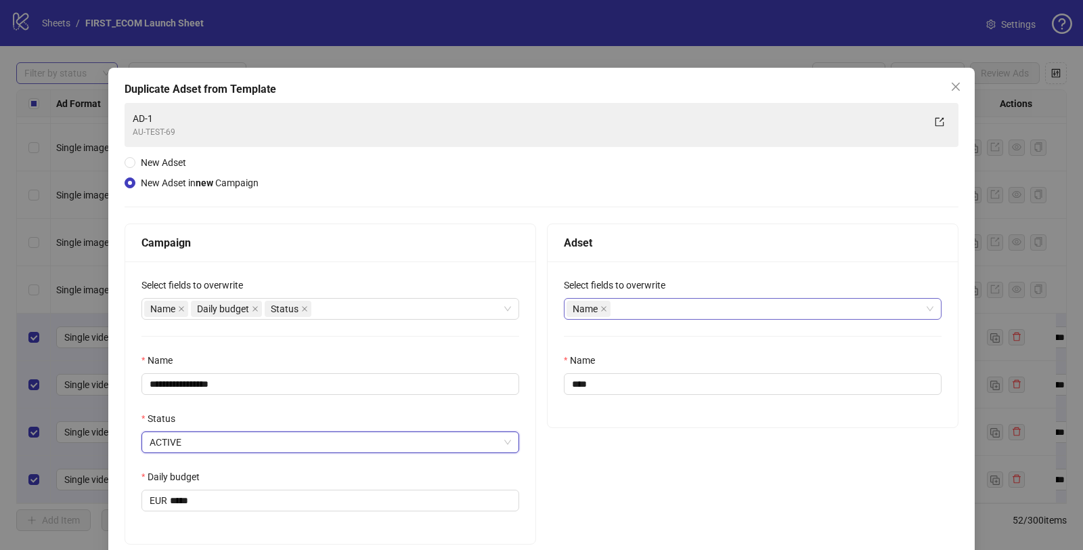
click at [663, 310] on div "Name" at bounding box center [746, 308] width 358 height 19
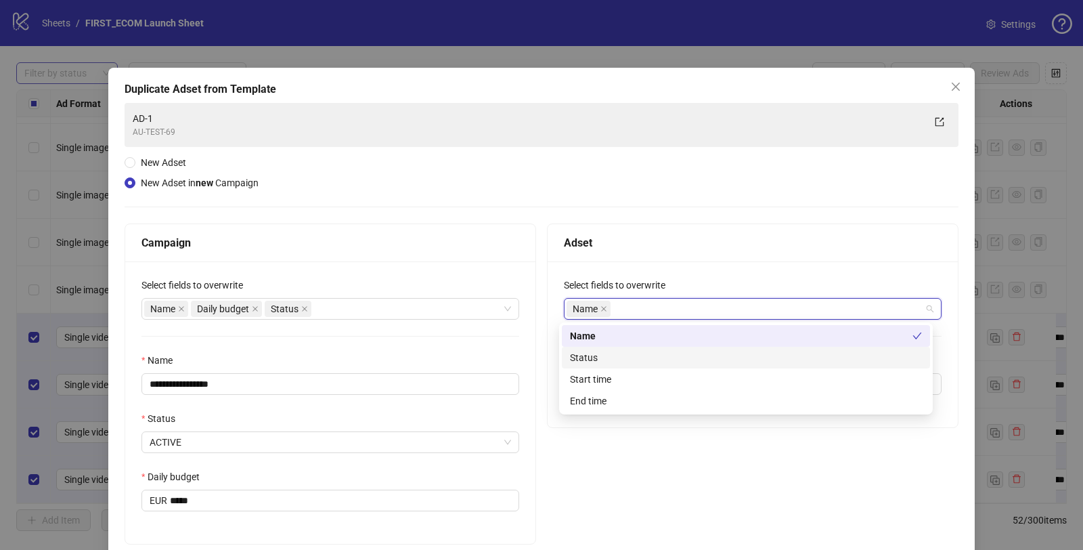
click at [613, 357] on div "Status" at bounding box center [746, 357] width 352 height 15
click at [592, 435] on input "Status" at bounding box center [746, 442] width 349 height 20
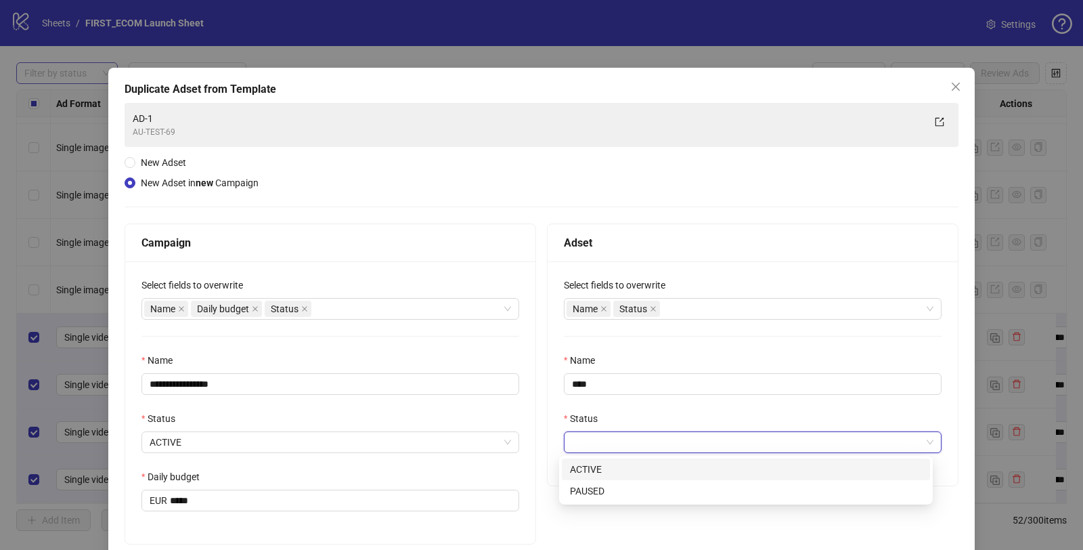
click at [595, 470] on div "ACTIVE" at bounding box center [746, 469] width 352 height 15
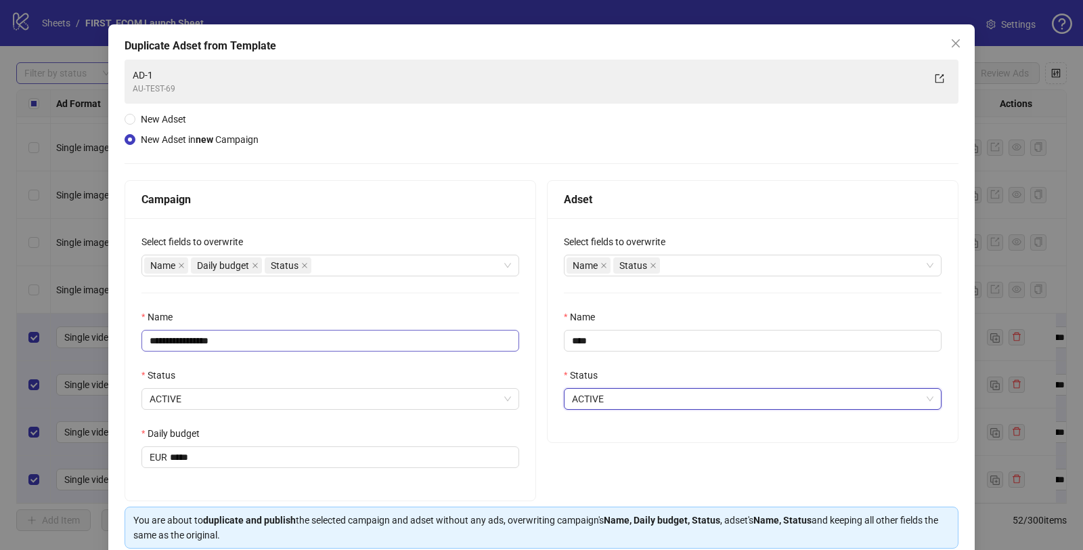
scroll to position [49, 0]
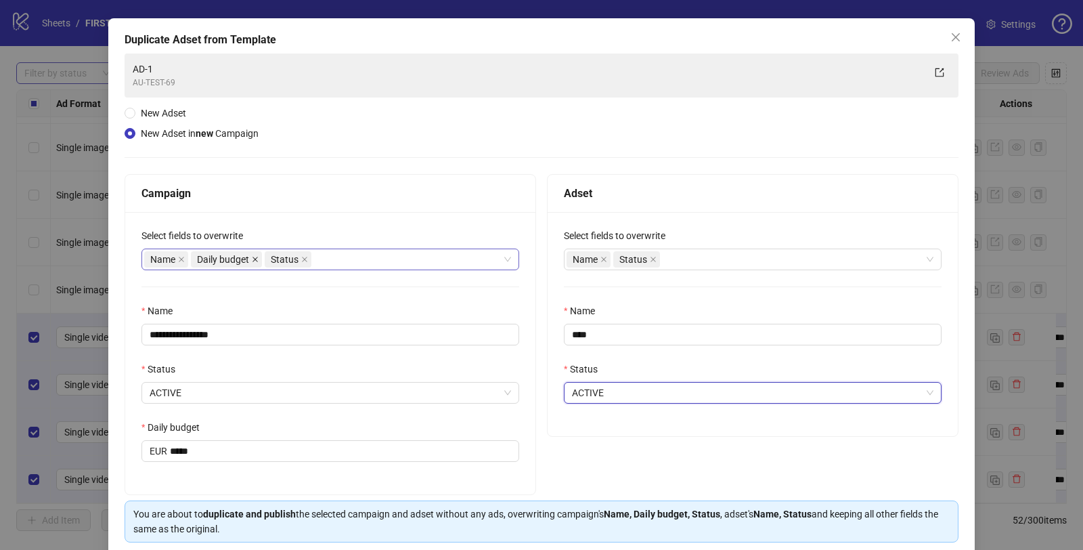
click at [253, 263] on span at bounding box center [255, 259] width 7 height 15
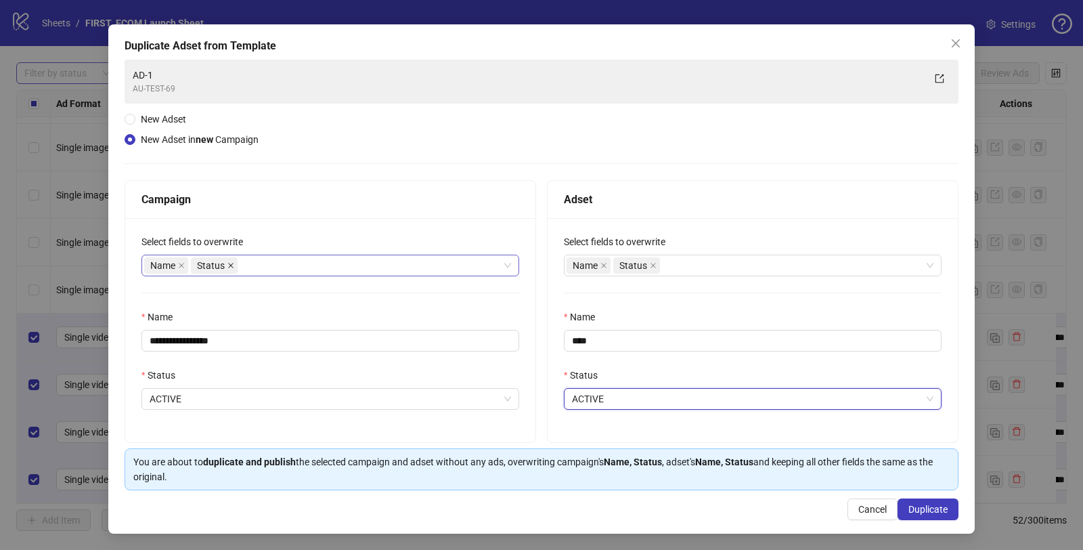
click at [232, 265] on icon "close" at bounding box center [230, 265] width 7 height 7
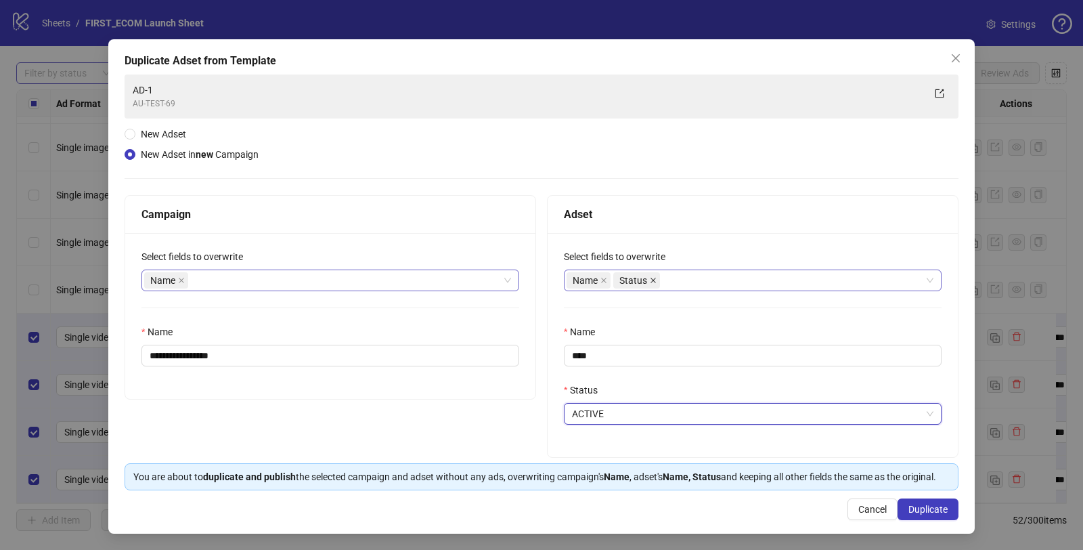
click at [650, 277] on icon "close" at bounding box center [653, 280] width 7 height 7
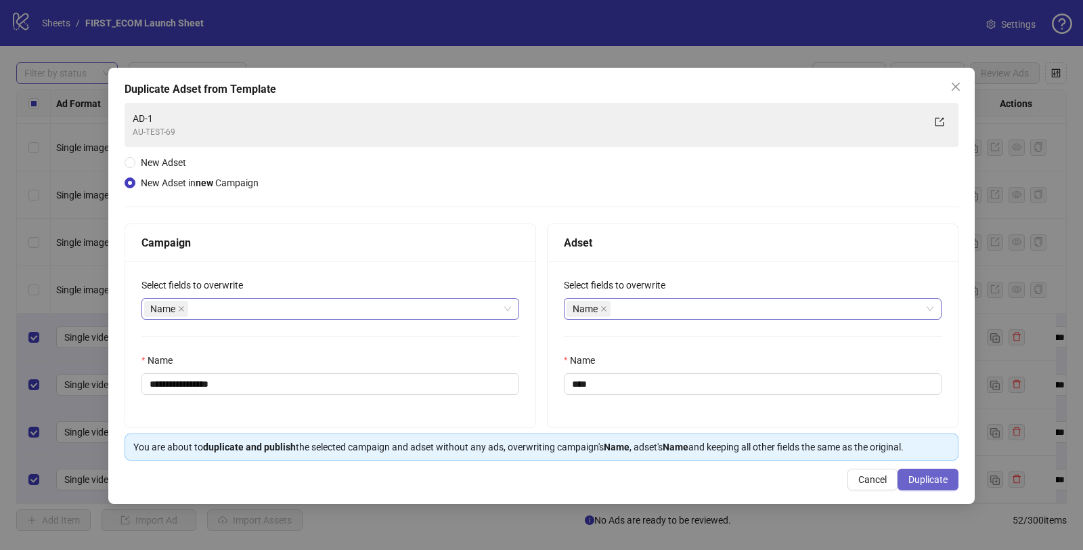
click at [923, 474] on span "Duplicate" at bounding box center [927, 479] width 39 height 11
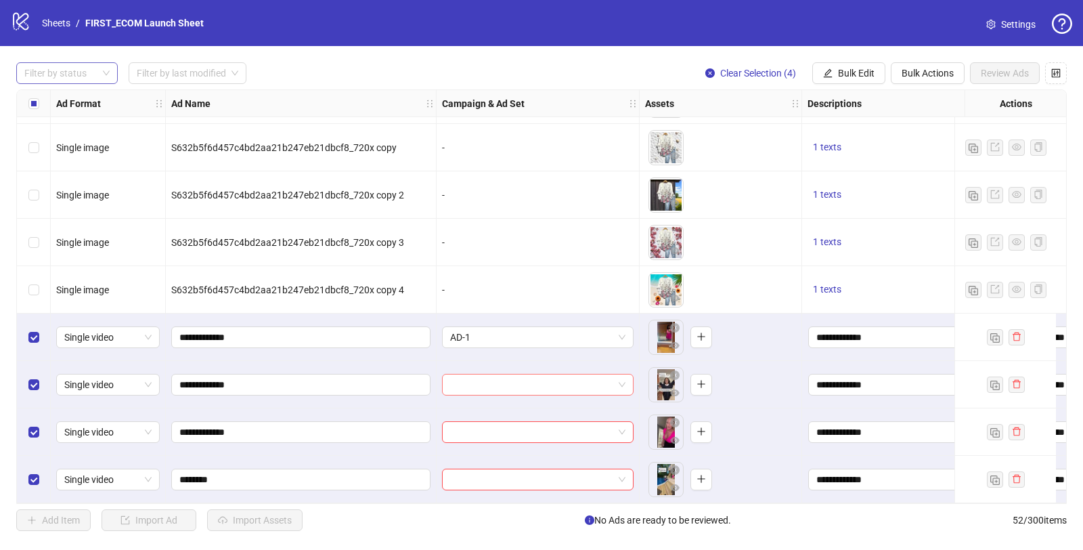
click at [512, 381] on input "search" at bounding box center [531, 384] width 163 height 20
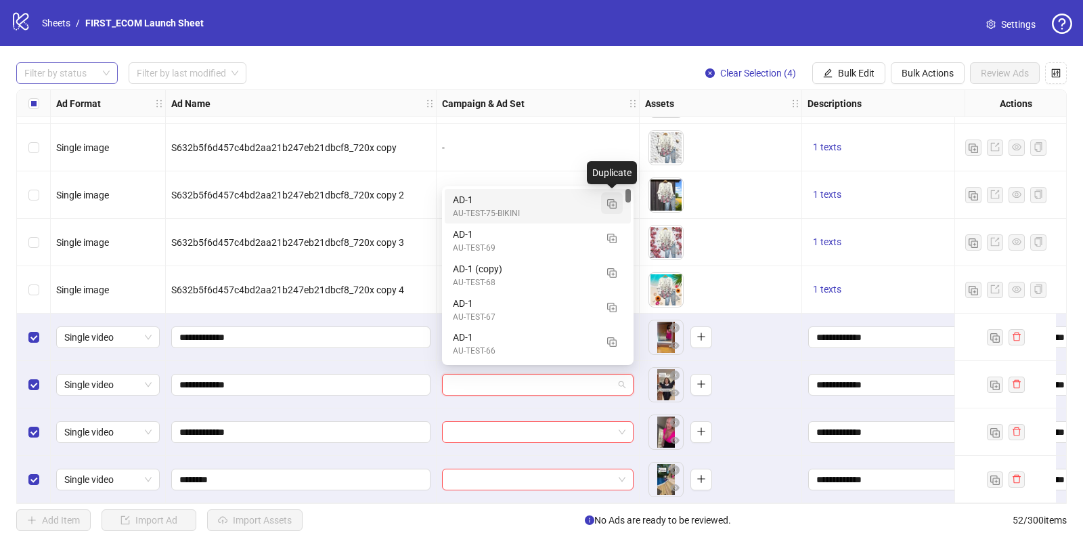
click at [612, 202] on img "button" at bounding box center [611, 203] width 9 height 9
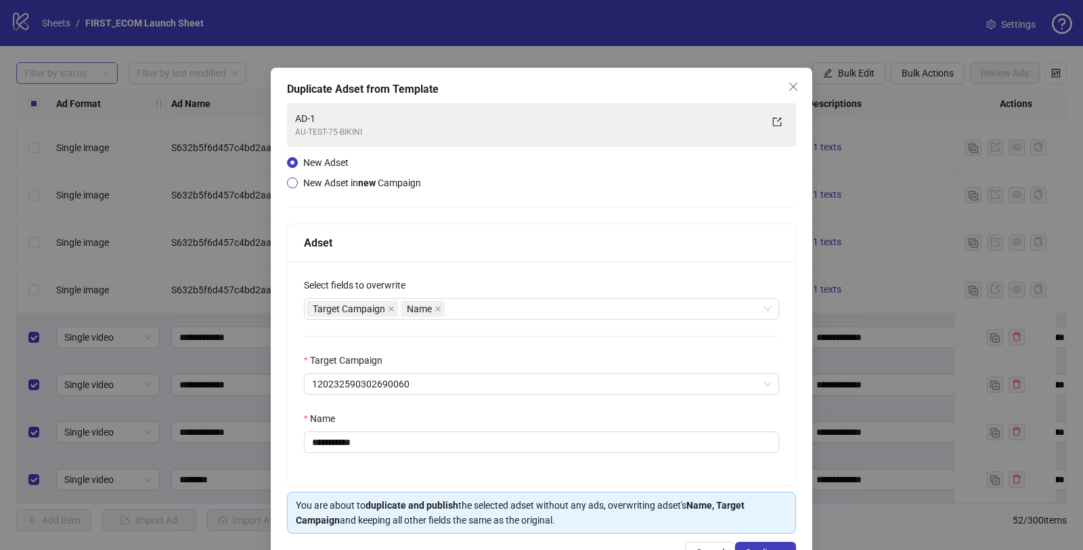
click at [304, 183] on span "New Adset in new Campaign" at bounding box center [362, 182] width 118 height 11
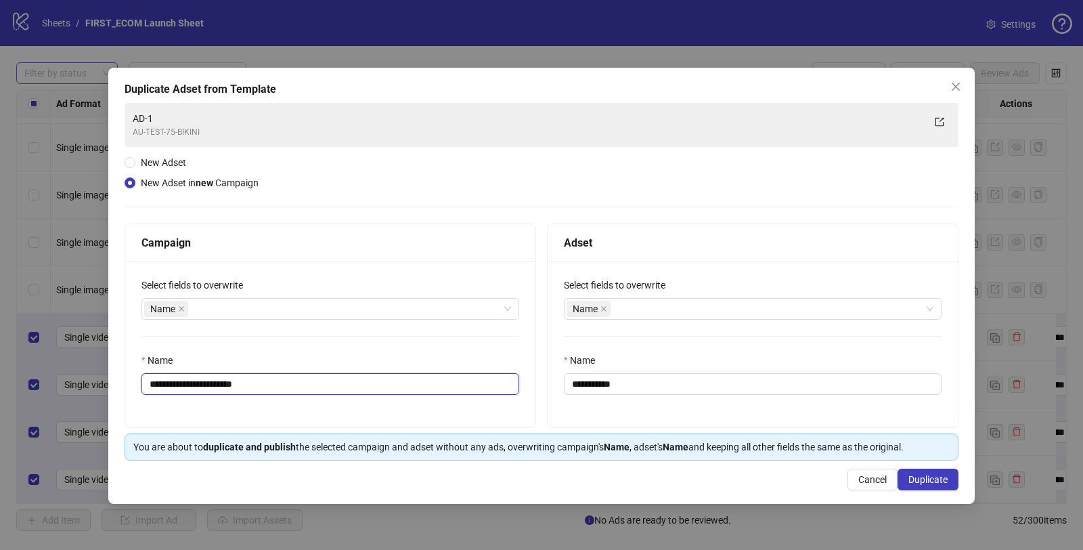
click at [198, 385] on input "**********" at bounding box center [330, 384] width 378 height 22
drag, startPoint x: 227, startPoint y: 383, endPoint x: 604, endPoint y: 410, distance: 377.3
click at [592, 408] on div "**********" at bounding box center [542, 325] width 834 height 204
type input "**********"
drag, startPoint x: 592, startPoint y: 383, endPoint x: 768, endPoint y: 383, distance: 176.7
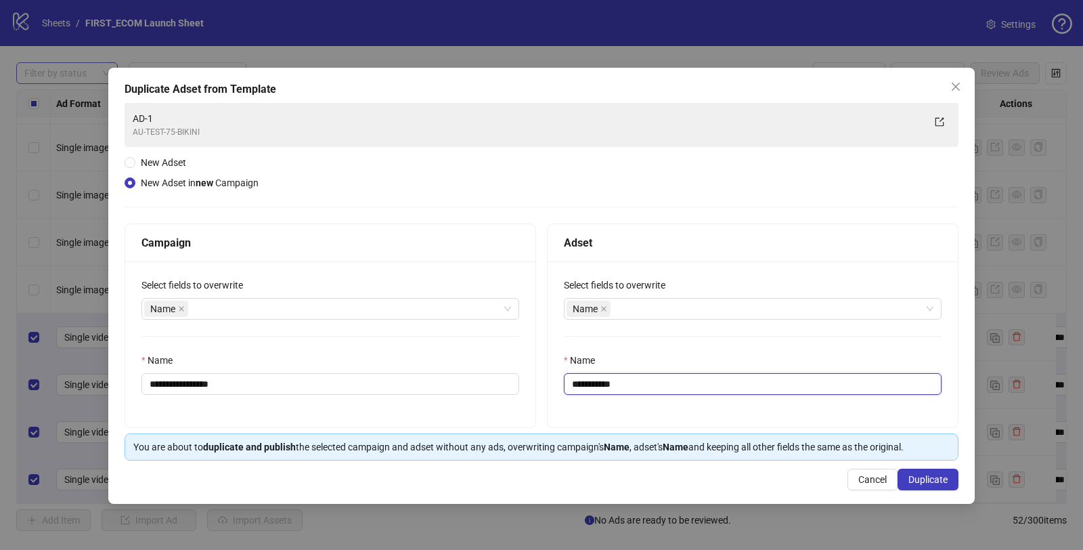
click at [755, 383] on input "**********" at bounding box center [753, 384] width 378 height 22
type input "****"
click at [920, 481] on span "Duplicate" at bounding box center [927, 479] width 39 height 11
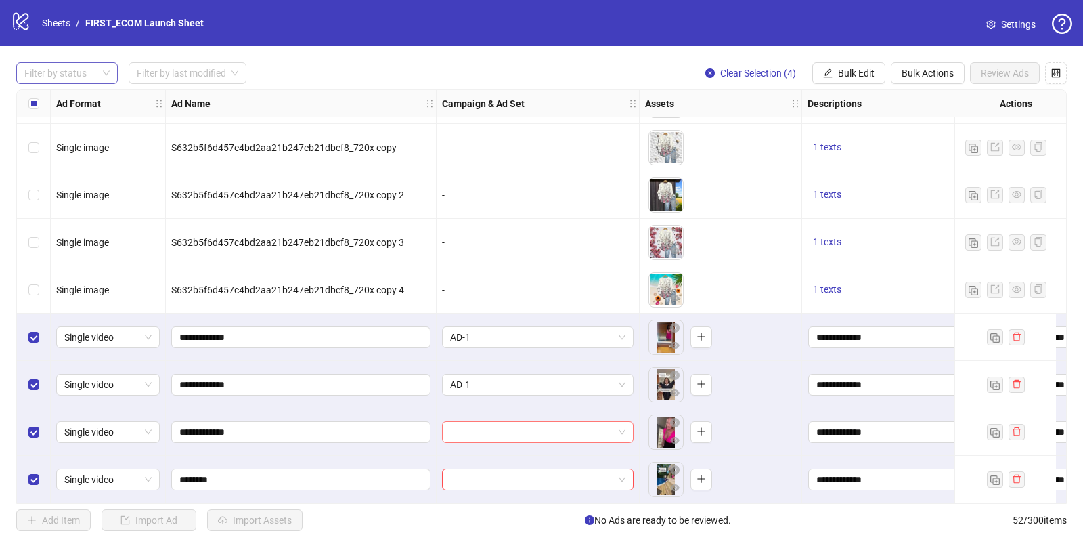
click at [519, 422] on input "search" at bounding box center [531, 432] width 163 height 20
click at [614, 250] on div "Duplicate" at bounding box center [612, 254] width 50 height 23
click at [499, 427] on span "AD-1" at bounding box center [537, 432] width 175 height 20
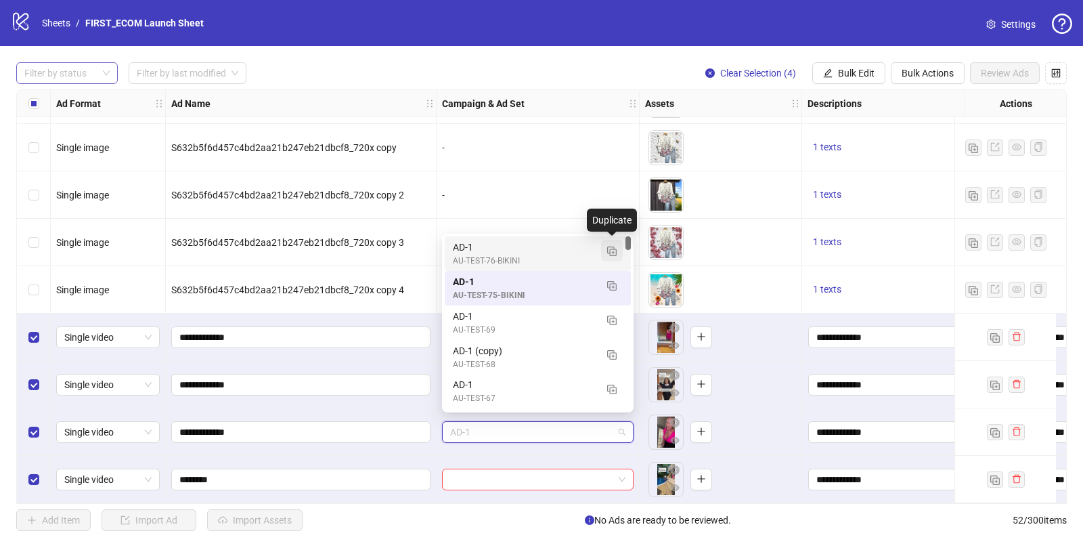
click at [613, 249] on img "button" at bounding box center [611, 250] width 9 height 9
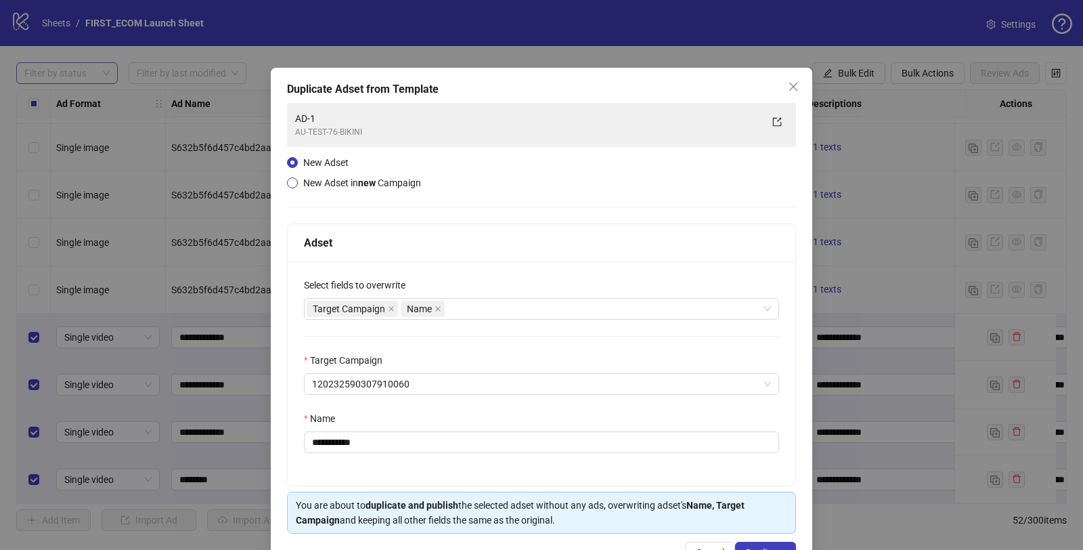
click at [311, 185] on span "New Adset in new Campaign" at bounding box center [362, 182] width 118 height 11
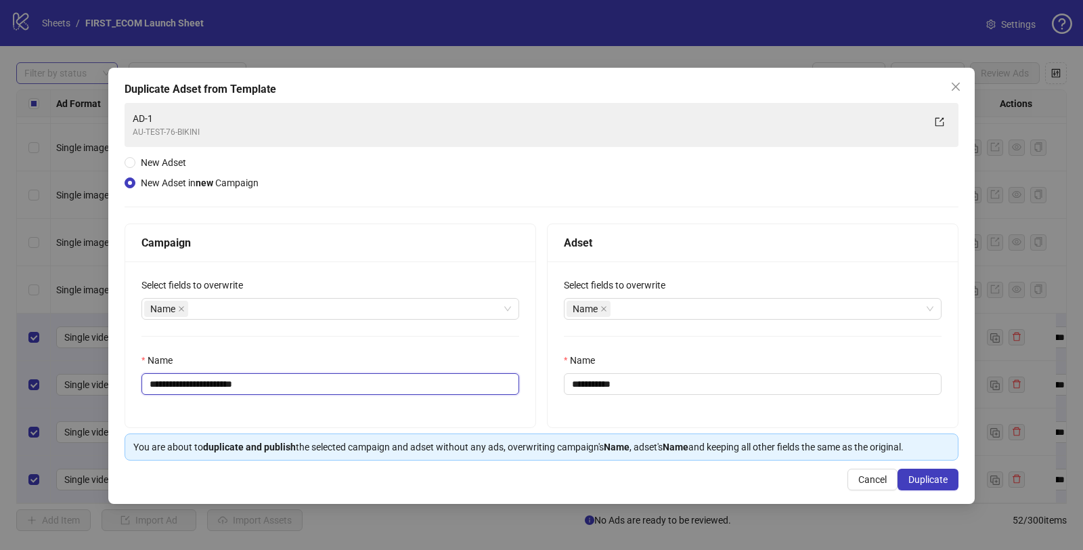
click at [197, 385] on input "**********" at bounding box center [330, 384] width 378 height 22
type input "**********"
drag, startPoint x: 588, startPoint y: 379, endPoint x: 746, endPoint y: 379, distance: 158.4
click at [741, 379] on input "**********" at bounding box center [753, 384] width 378 height 22
type input "****"
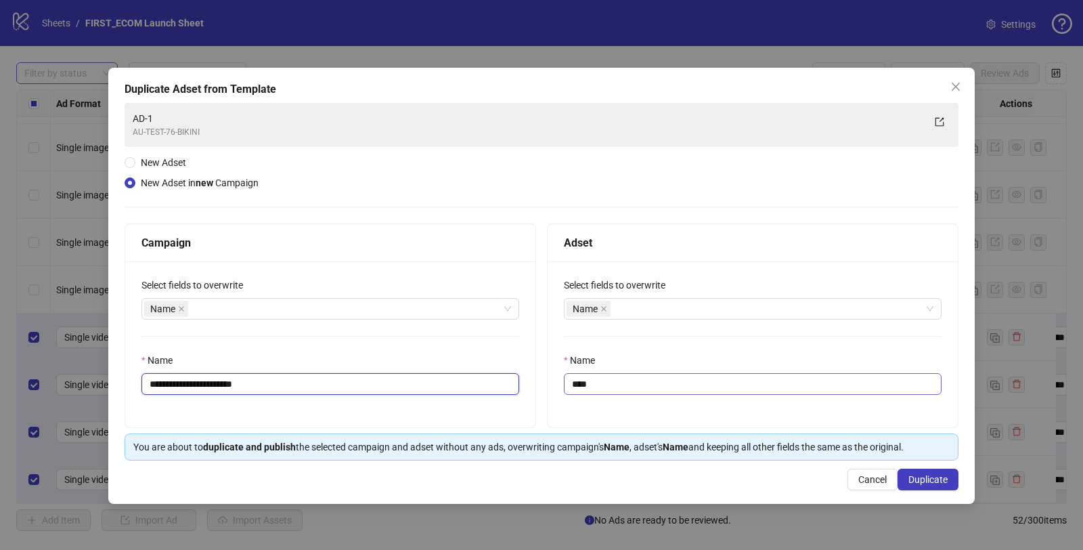
drag, startPoint x: 227, startPoint y: 381, endPoint x: 590, endPoint y: 380, distance: 362.9
click at [584, 380] on div "**********" at bounding box center [542, 325] width 834 height 204
type input "**********"
click at [921, 476] on span "Duplicate" at bounding box center [927, 479] width 39 height 11
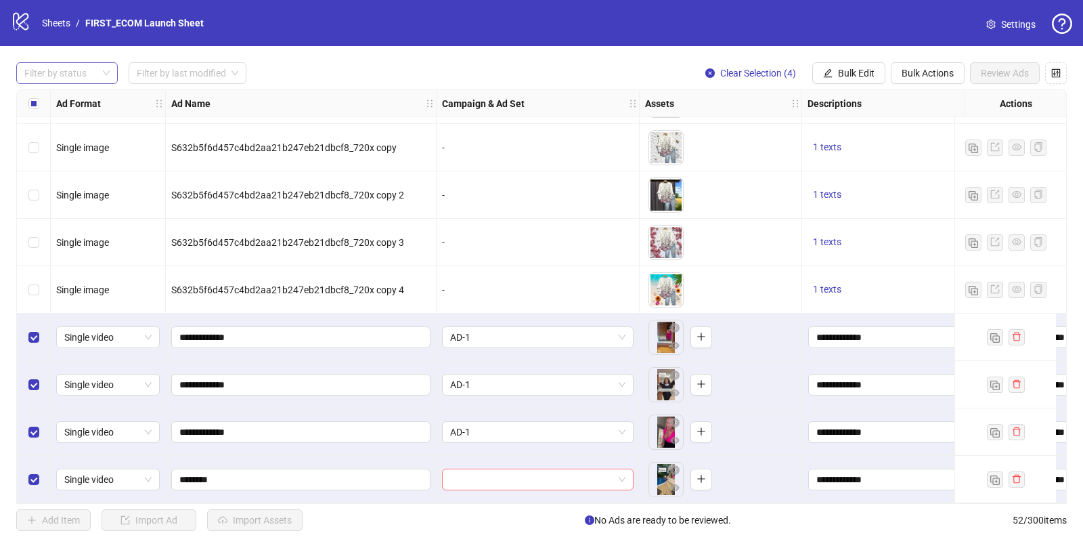
click at [533, 483] on input "search" at bounding box center [531, 479] width 163 height 20
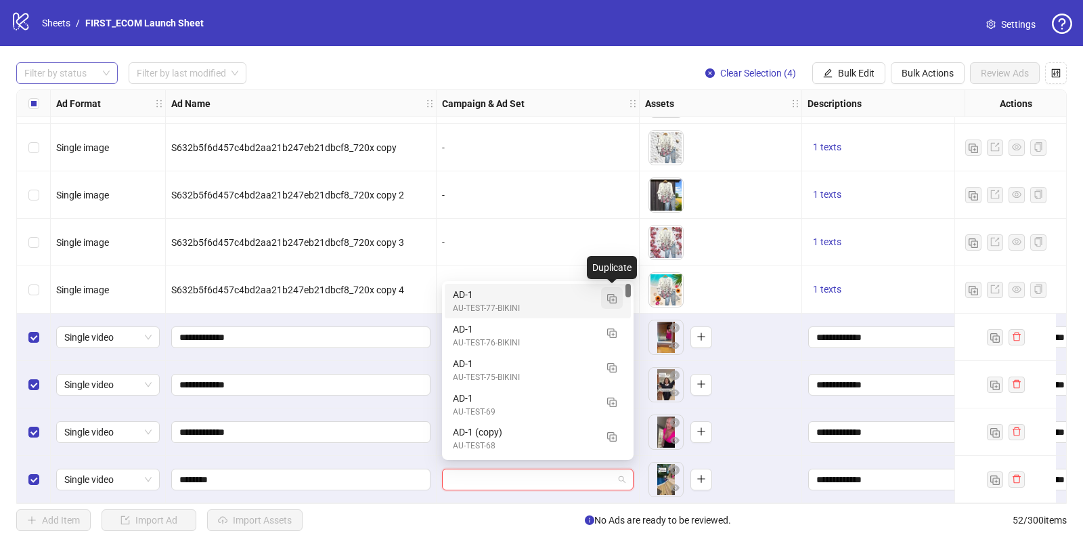
click at [614, 299] on img "button" at bounding box center [611, 298] width 9 height 9
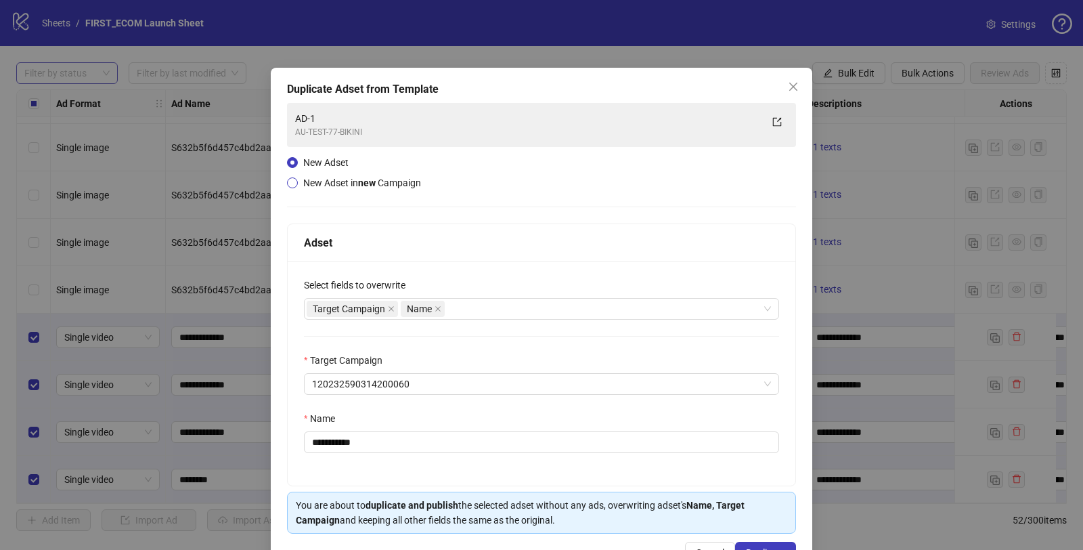
click at [318, 188] on span "New Adset in new Campaign" at bounding box center [362, 182] width 129 height 15
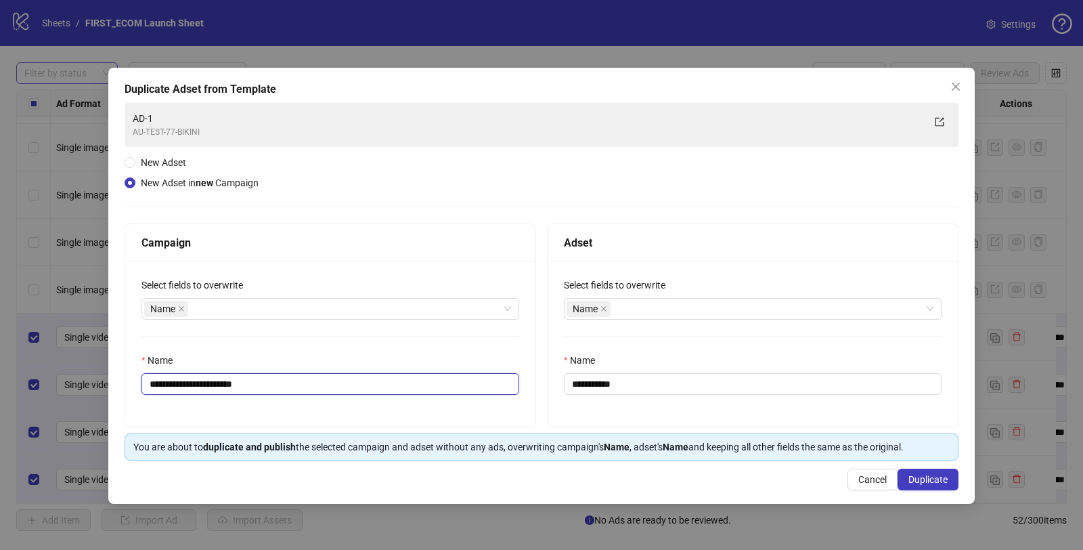
click at [197, 385] on input "**********" at bounding box center [330, 384] width 378 height 22
drag, startPoint x: 228, startPoint y: 383, endPoint x: 478, endPoint y: 383, distance: 249.8
click at [458, 383] on input "**********" at bounding box center [330, 384] width 378 height 22
type input "**********"
drag, startPoint x: 590, startPoint y: 380, endPoint x: 887, endPoint y: 385, distance: 296.5
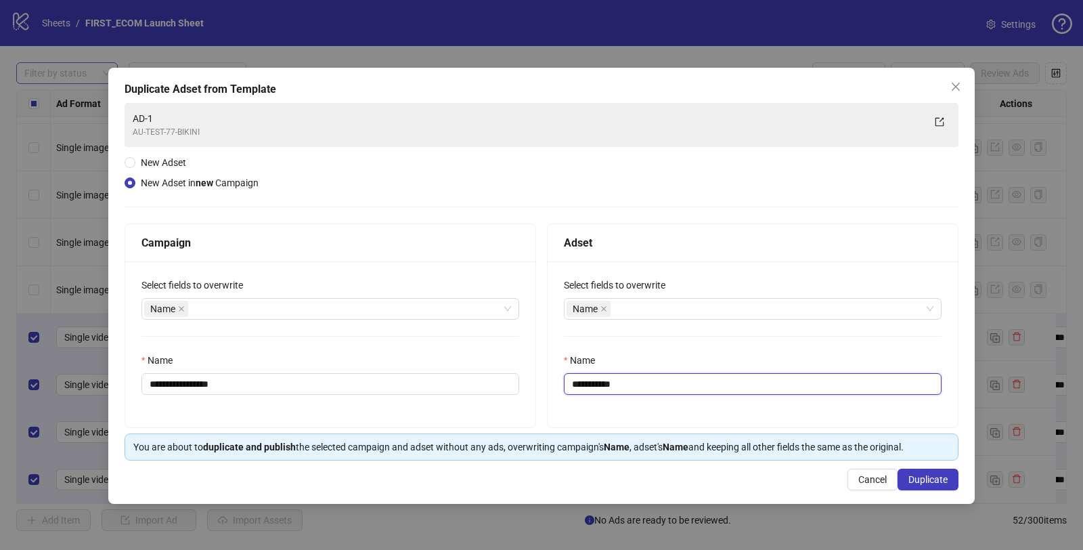
click at [858, 383] on input "**********" at bounding box center [753, 384] width 378 height 22
type input "****"
click at [924, 475] on span "Duplicate" at bounding box center [927, 479] width 39 height 11
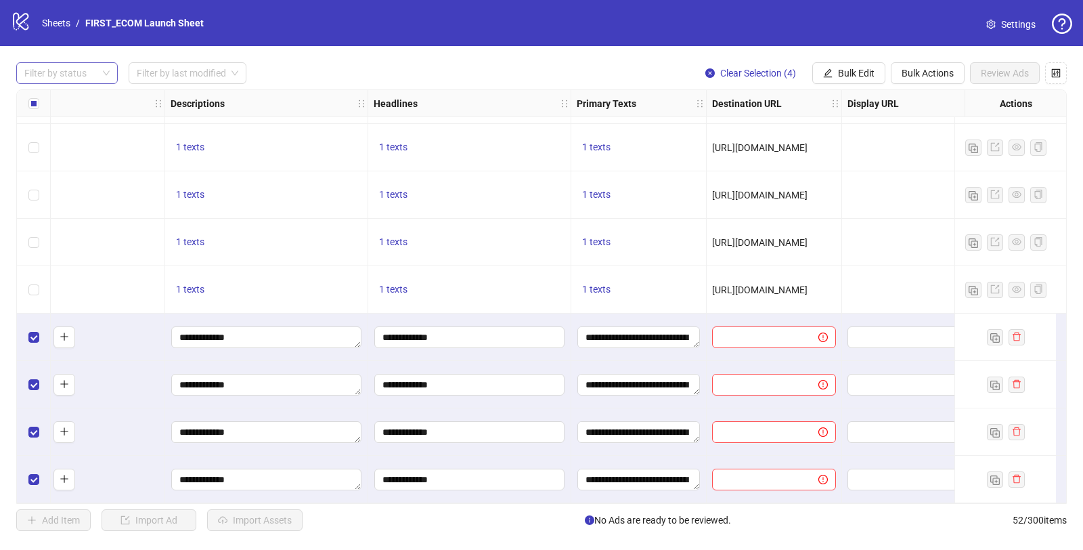
scroll to position [2084, 739]
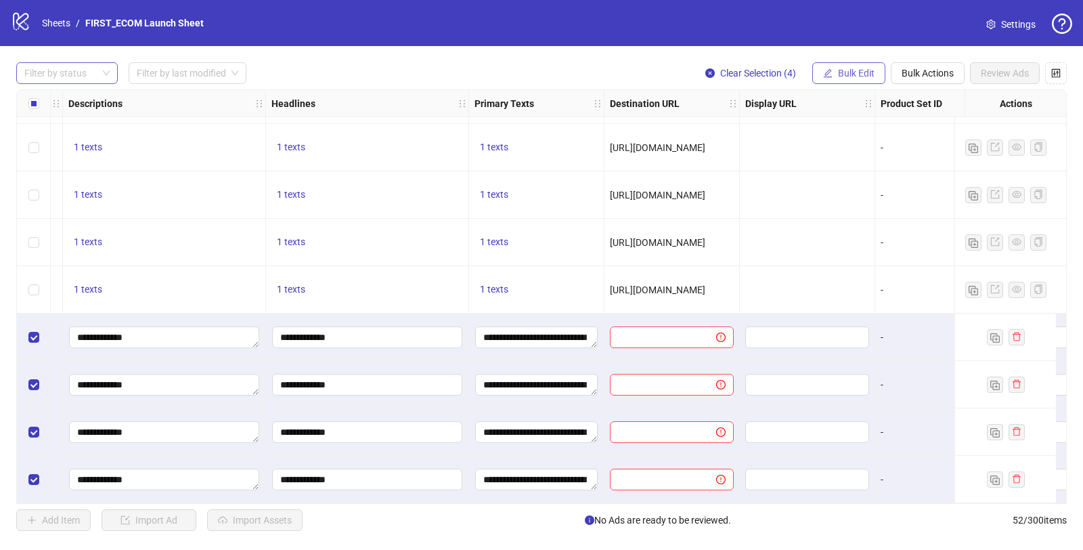
click at [858, 74] on span "Bulk Edit" at bounding box center [856, 73] width 37 height 11
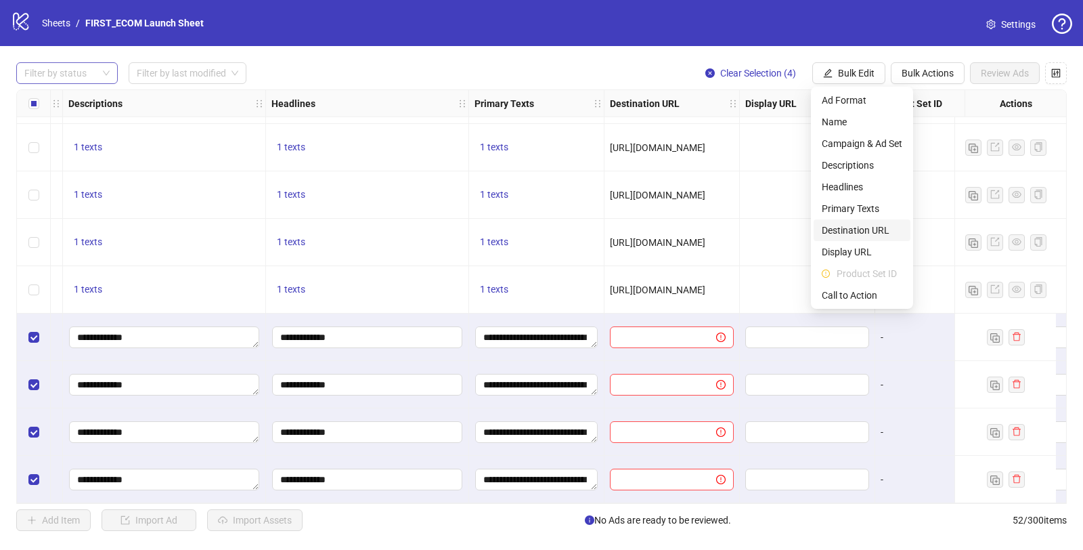
click at [847, 223] on span "Destination URL" at bounding box center [862, 230] width 81 height 15
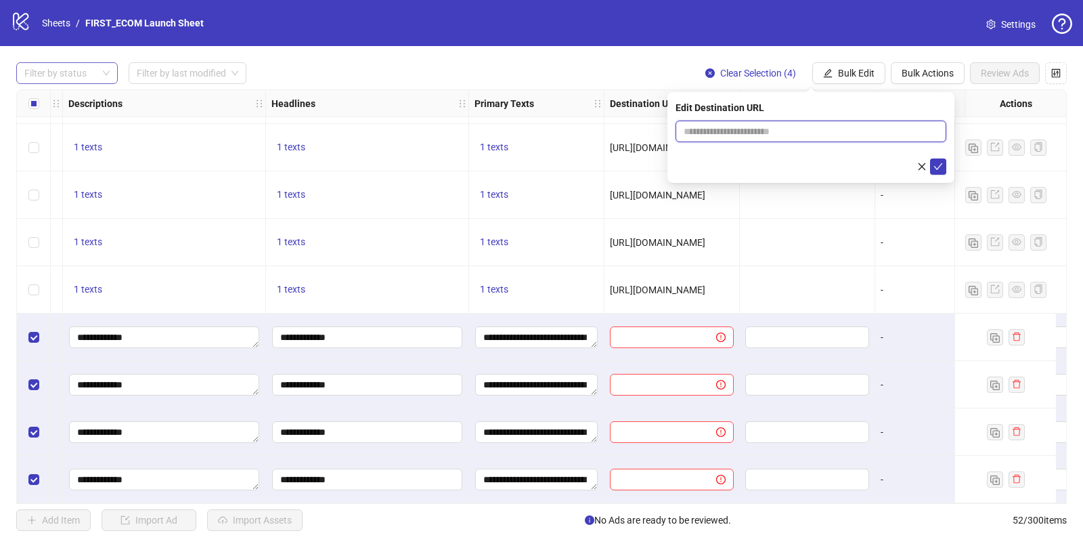
click at [714, 129] on input "text" at bounding box center [806, 131] width 244 height 15
paste input "**********"
type input "**********"
click at [937, 162] on icon "check" at bounding box center [938, 166] width 9 height 9
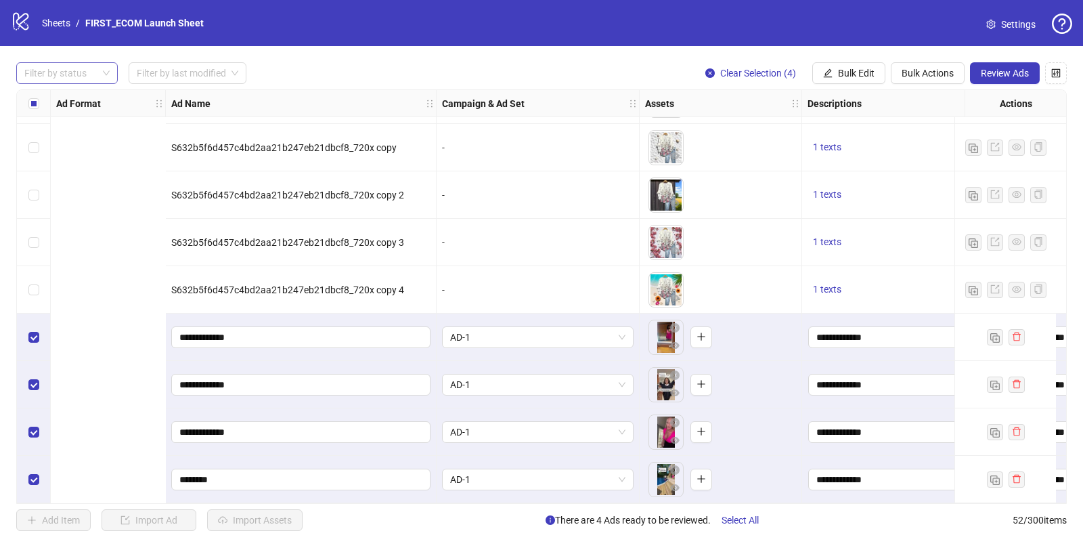
scroll to position [2084, 480]
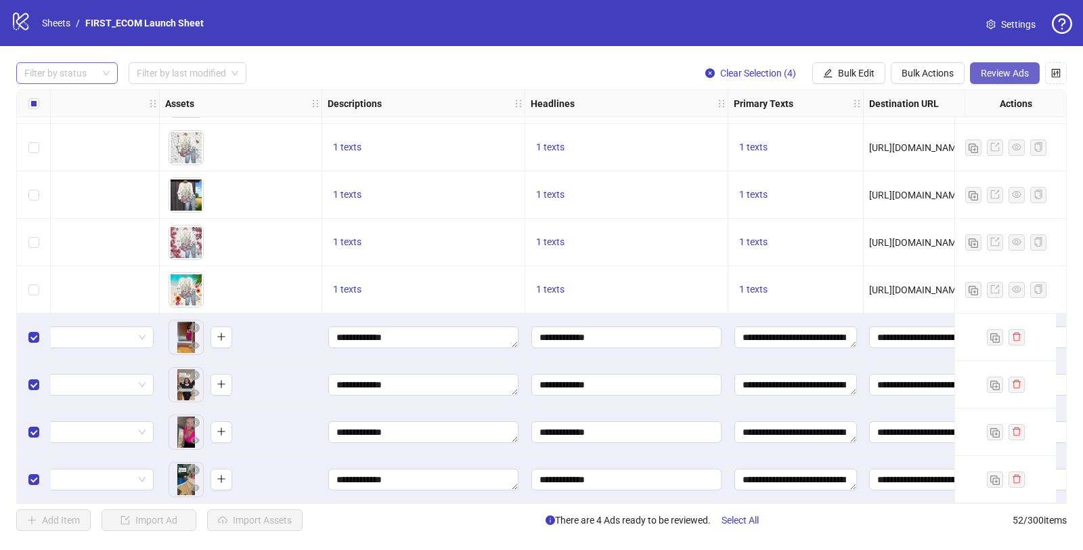
click at [1010, 69] on span "Review Ads" at bounding box center [1005, 73] width 48 height 11
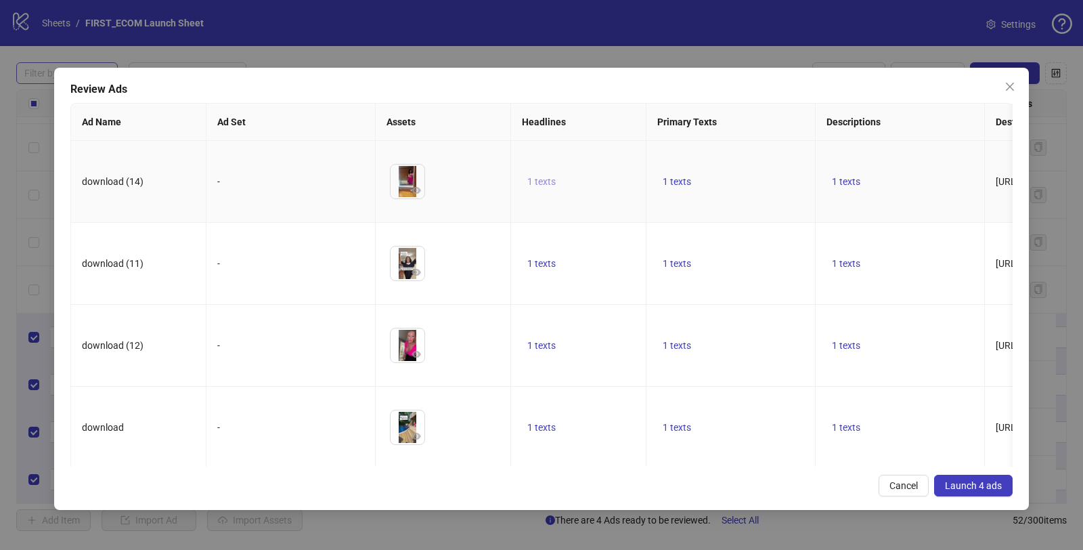
click at [549, 184] on span "1 texts" at bounding box center [541, 181] width 28 height 11
click at [813, 158] on td "1 texts" at bounding box center [731, 182] width 169 height 82
click at [664, 178] on span "1 texts" at bounding box center [677, 181] width 28 height 11
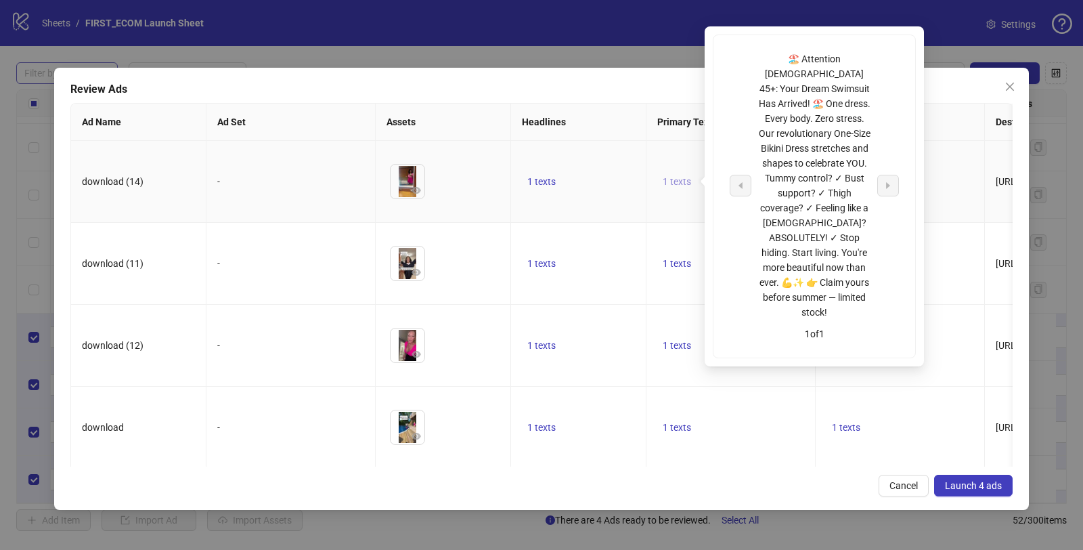
click at [665, 178] on span "1 texts" at bounding box center [677, 181] width 28 height 11
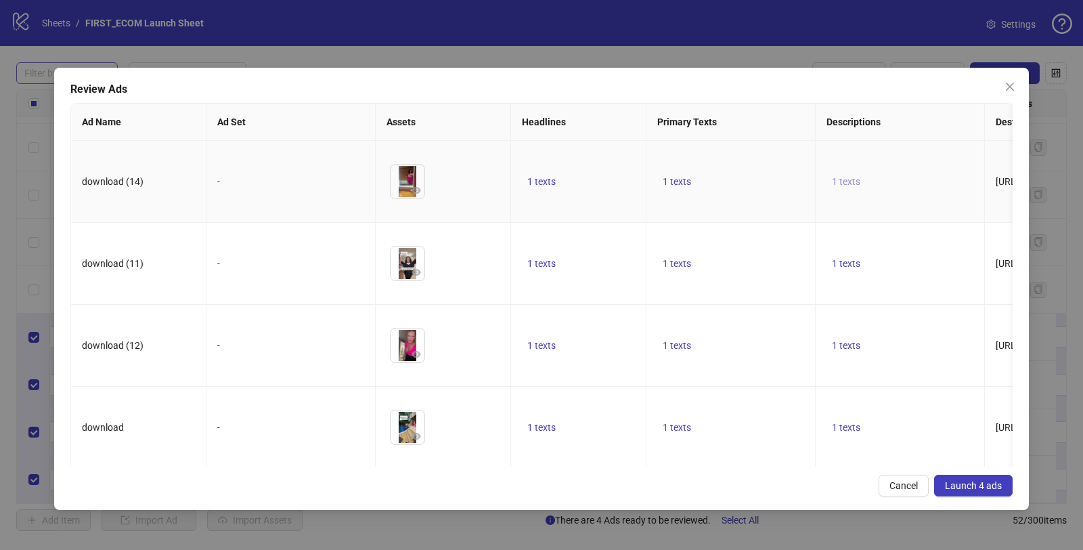
click at [854, 186] on span "1 texts" at bounding box center [846, 181] width 28 height 11
click at [853, 186] on span "1 texts" at bounding box center [846, 181] width 28 height 11
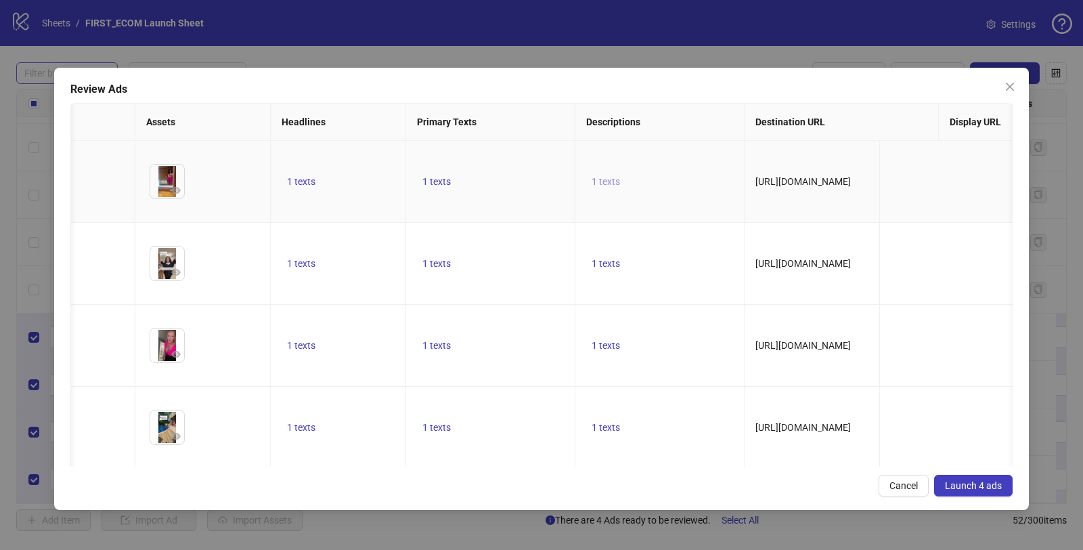
scroll to position [0, 242]
click at [303, 171] on td "1 texts" at bounding box center [336, 182] width 135 height 82
click at [297, 186] on span "1 texts" at bounding box center [300, 181] width 28 height 11
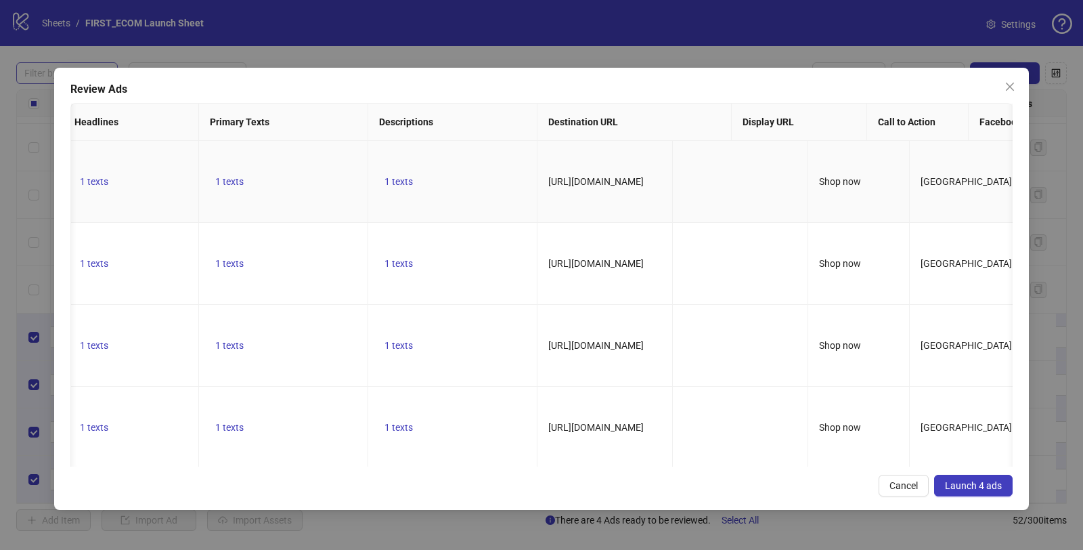
scroll to position [0, 0]
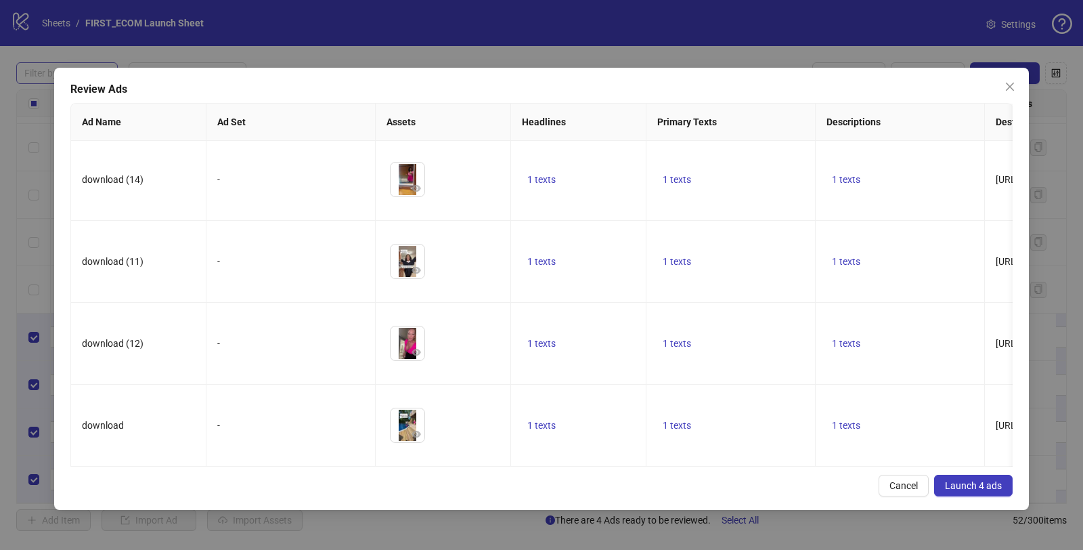
click at [975, 487] on span "Launch 4 ads" at bounding box center [973, 485] width 57 height 11
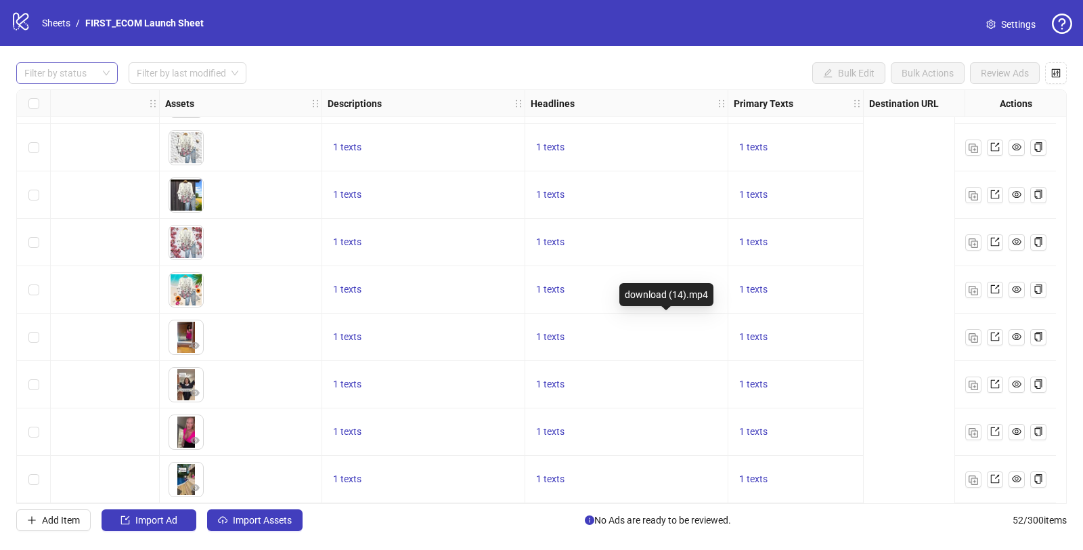
scroll to position [2084, 0]
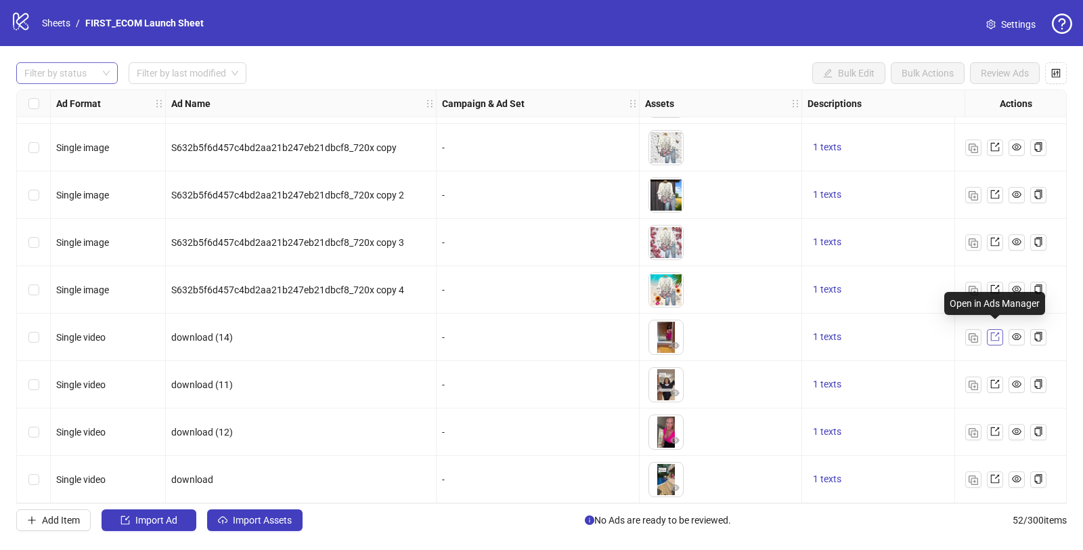
click at [995, 334] on icon "export" at bounding box center [994, 336] width 9 height 9
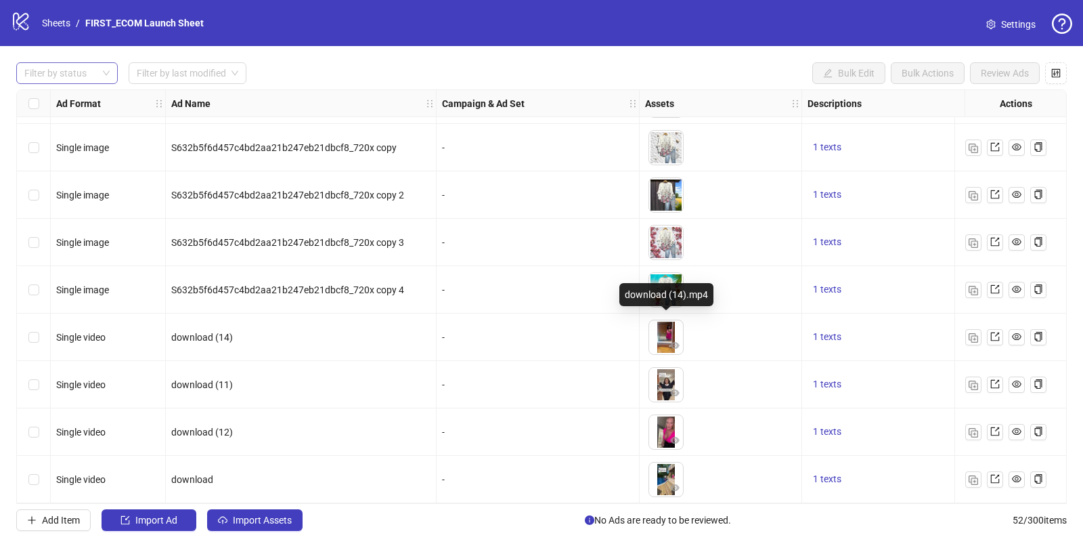
click at [660, 329] on img at bounding box center [666, 337] width 34 height 34
click at [675, 341] on icon "eye" at bounding box center [674, 345] width 9 height 9
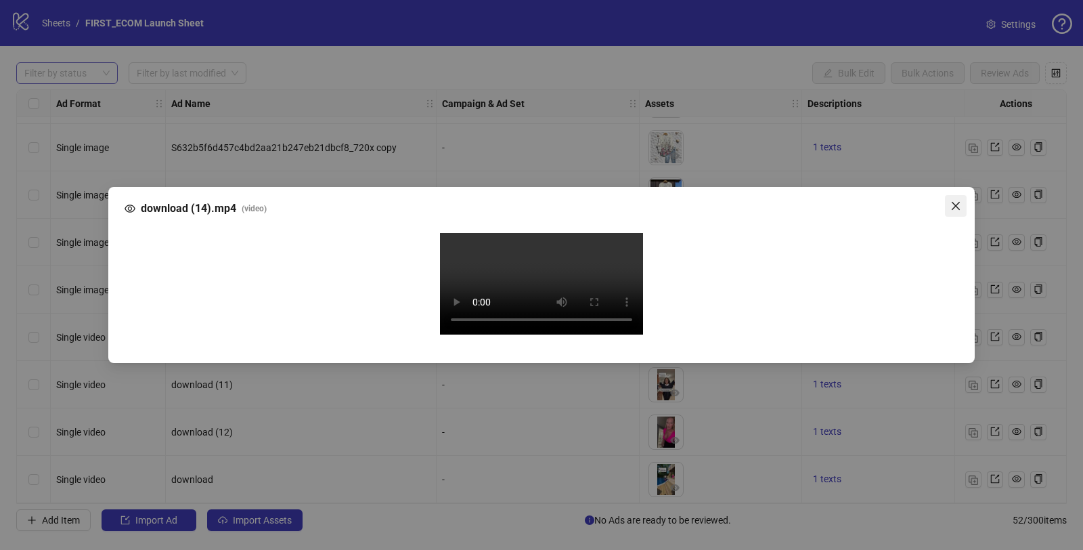
click at [956, 200] on icon "close" at bounding box center [955, 205] width 11 height 11
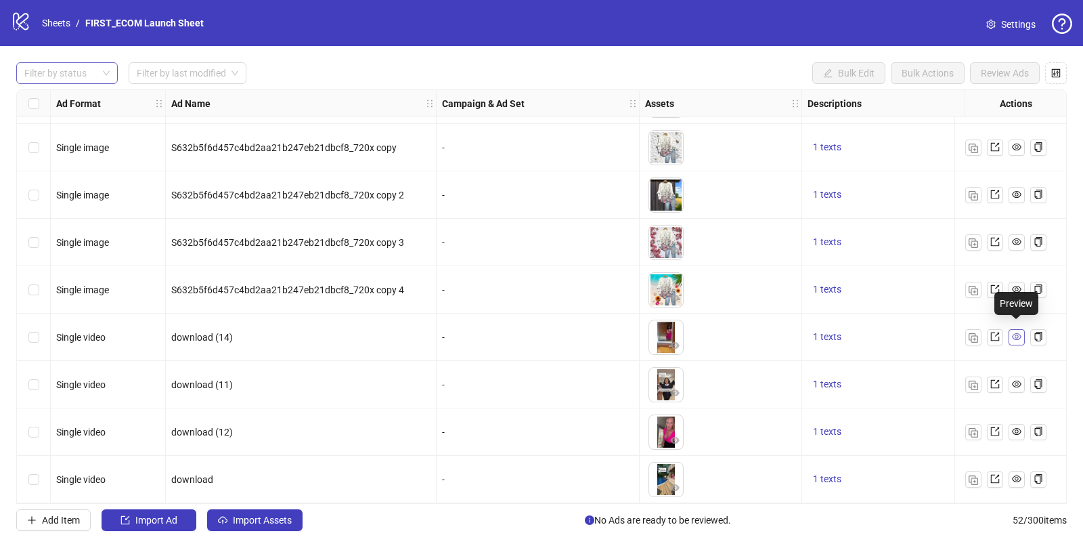
click at [1020, 334] on icon "eye" at bounding box center [1016, 336] width 9 height 9
